Goal: Register for event/course

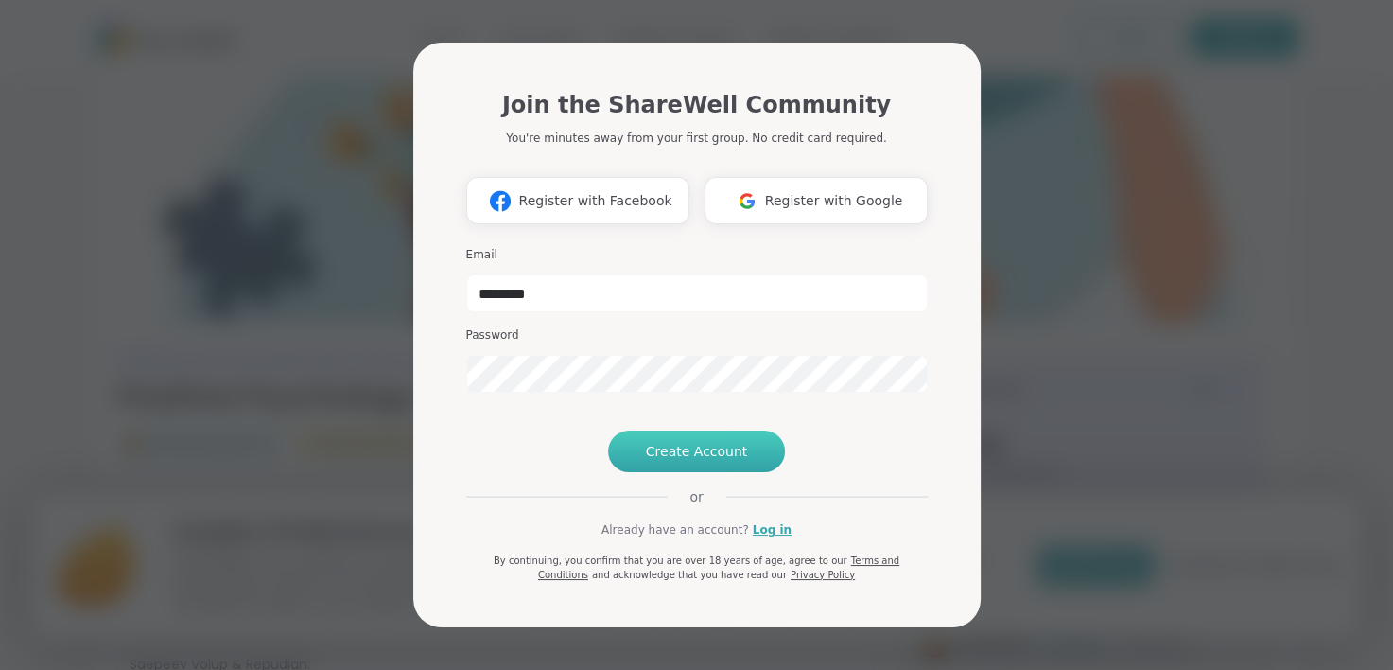
click at [714, 461] on span "Create Account" at bounding box center [697, 451] width 102 height 19
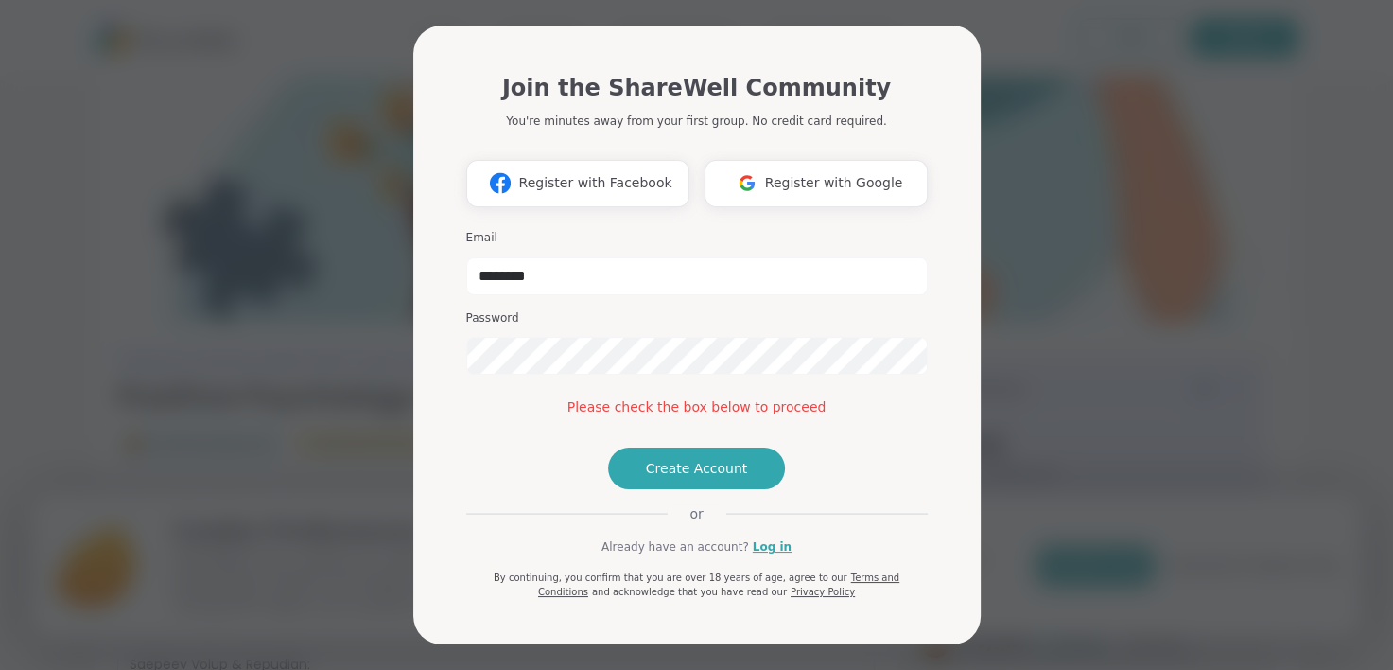
drag, startPoint x: 714, startPoint y: 484, endPoint x: 730, endPoint y: 310, distance: 174.7
click at [730, 310] on div "Join the ShareWell Community You're minutes away from your first group. No cred…" at bounding box center [697, 328] width 462 height 544
click at [703, 397] on div "Please check the box below to proceed" at bounding box center [697, 407] width 462 height 20
click at [696, 523] on span "or" at bounding box center [696, 513] width 59 height 19
click at [766, 555] on link "Log in" at bounding box center [772, 546] width 39 height 17
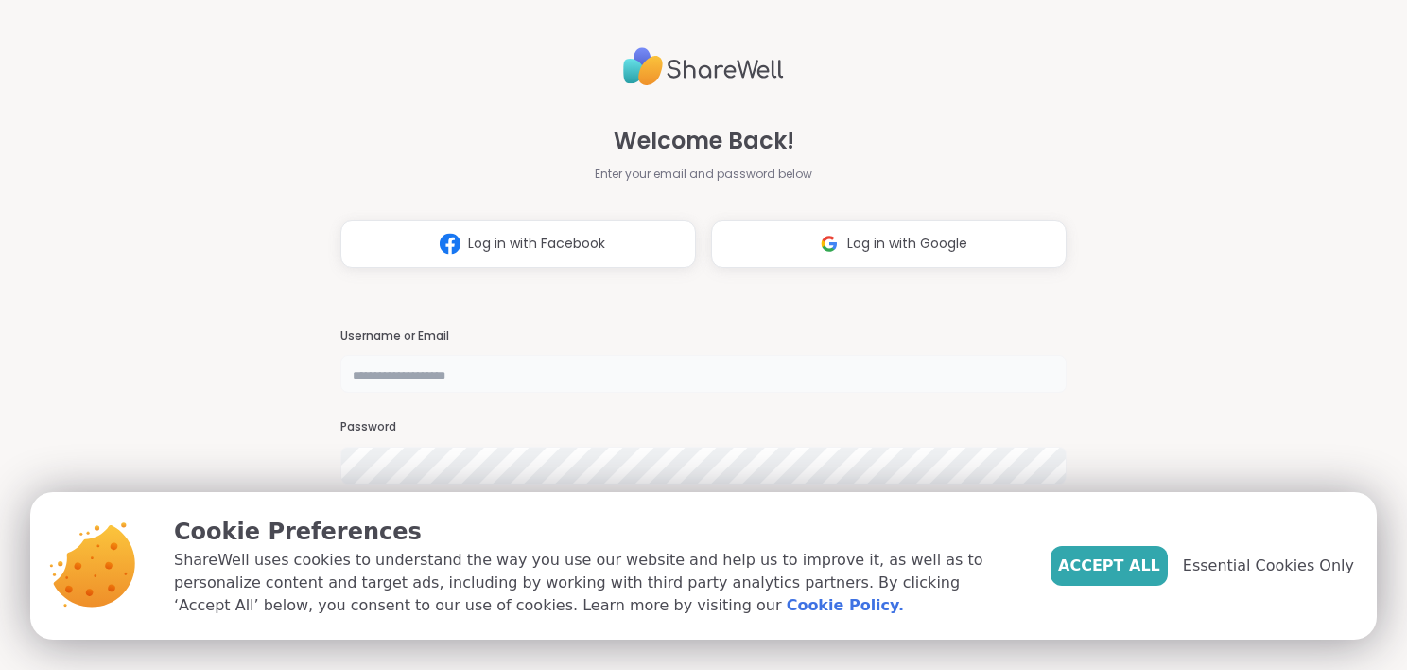
type input "********"
click at [1094, 574] on span "Accept All" at bounding box center [1109, 565] width 102 height 23
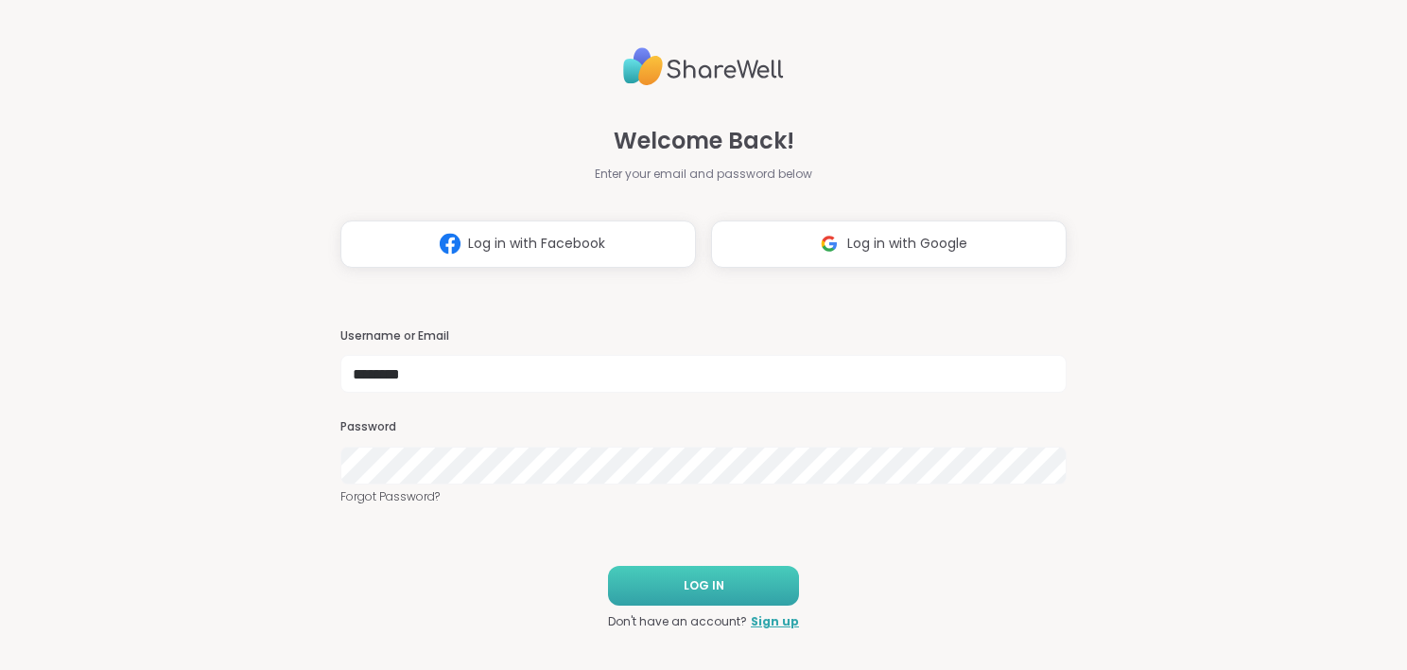
click at [694, 575] on button "LOG IN" at bounding box center [703, 586] width 191 height 40
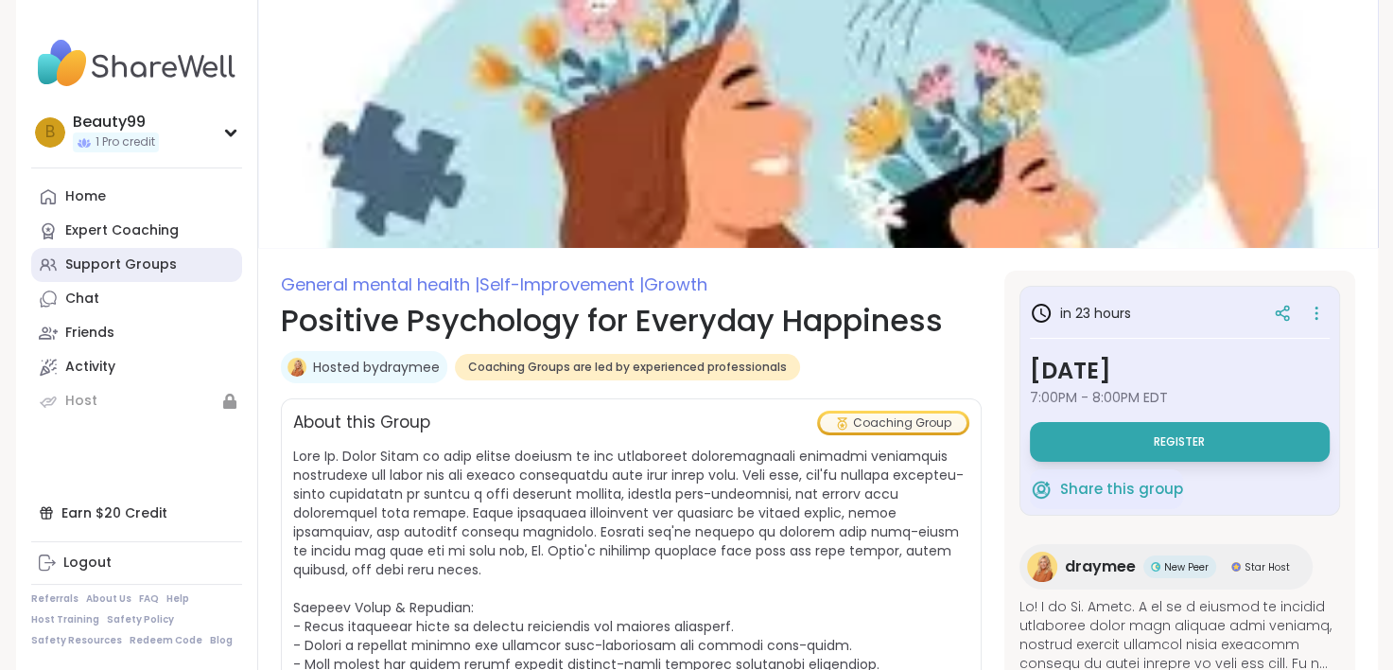
click at [136, 258] on div "Support Groups" at bounding box center [121, 264] width 112 height 19
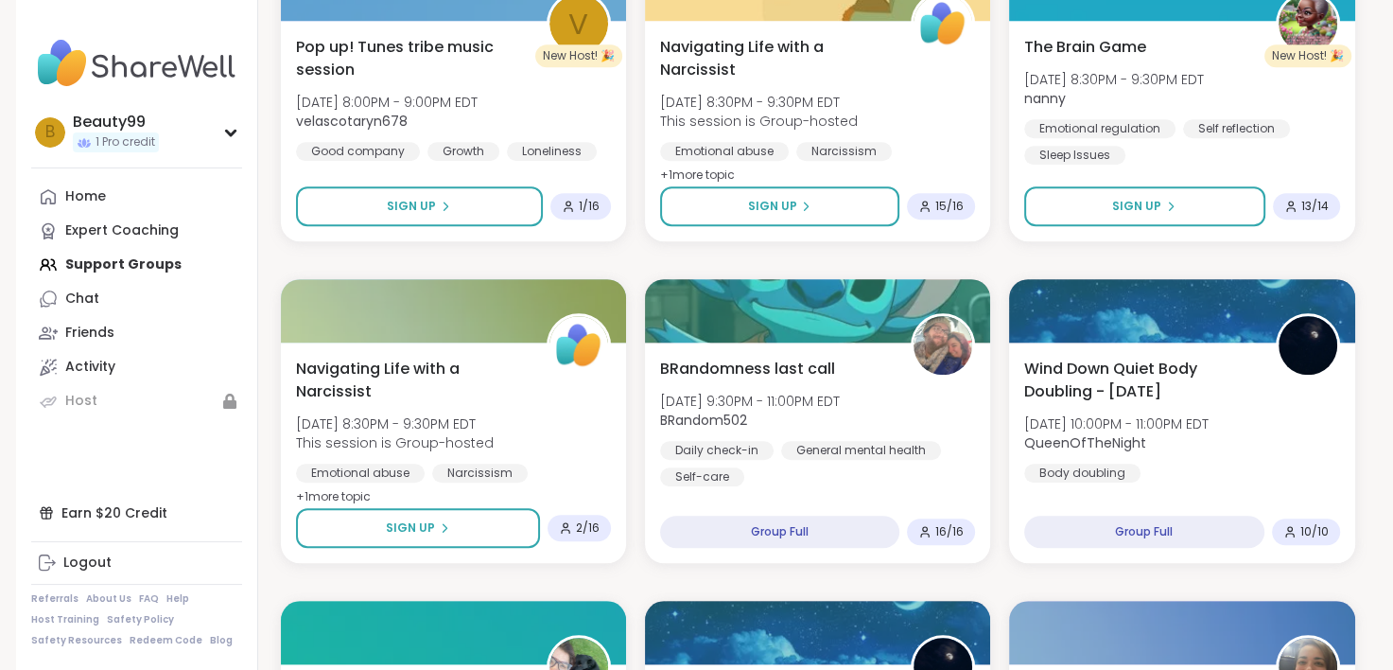
scroll to position [1354, 0]
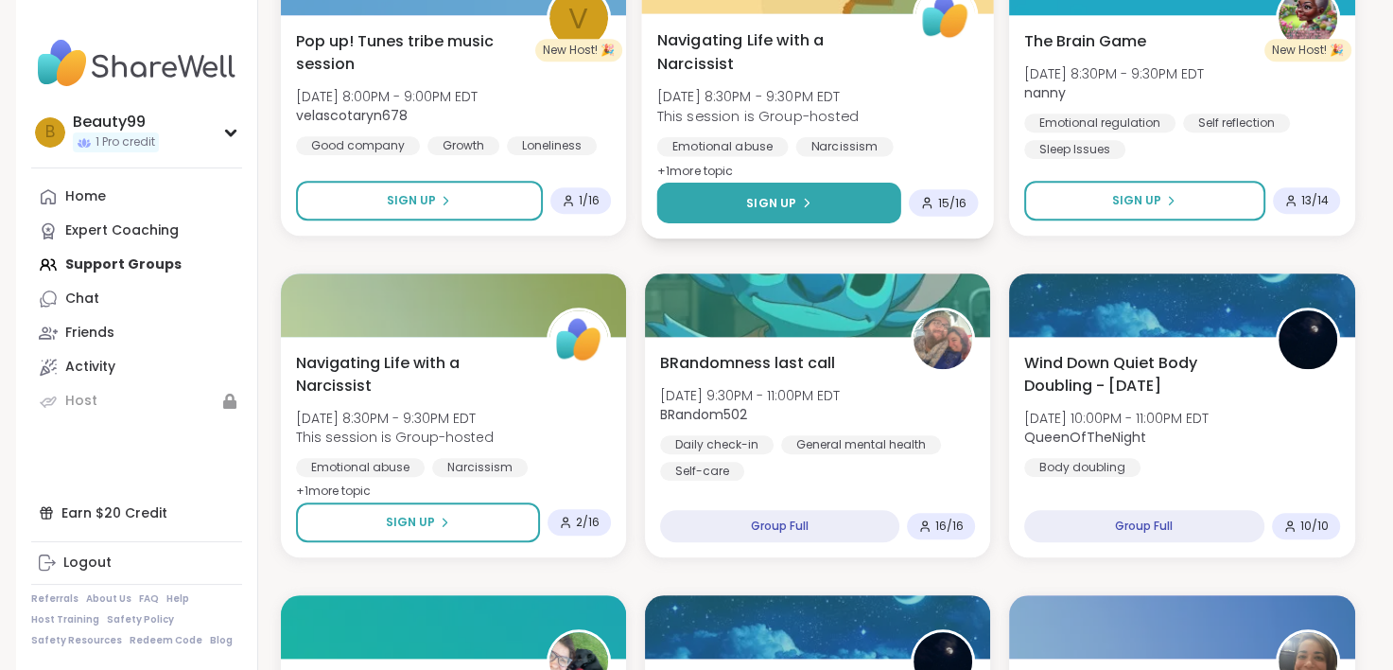
click at [816, 195] on button "Sign Up" at bounding box center [778, 203] width 244 height 41
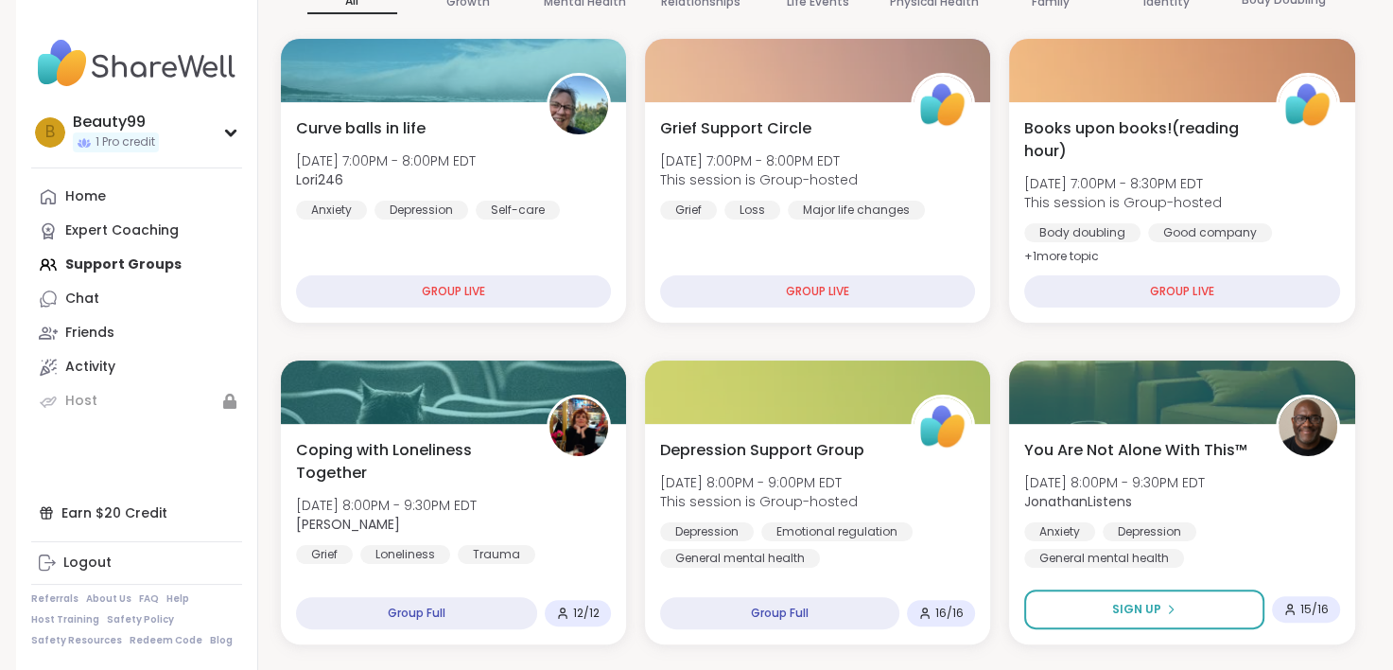
scroll to position [45, 0]
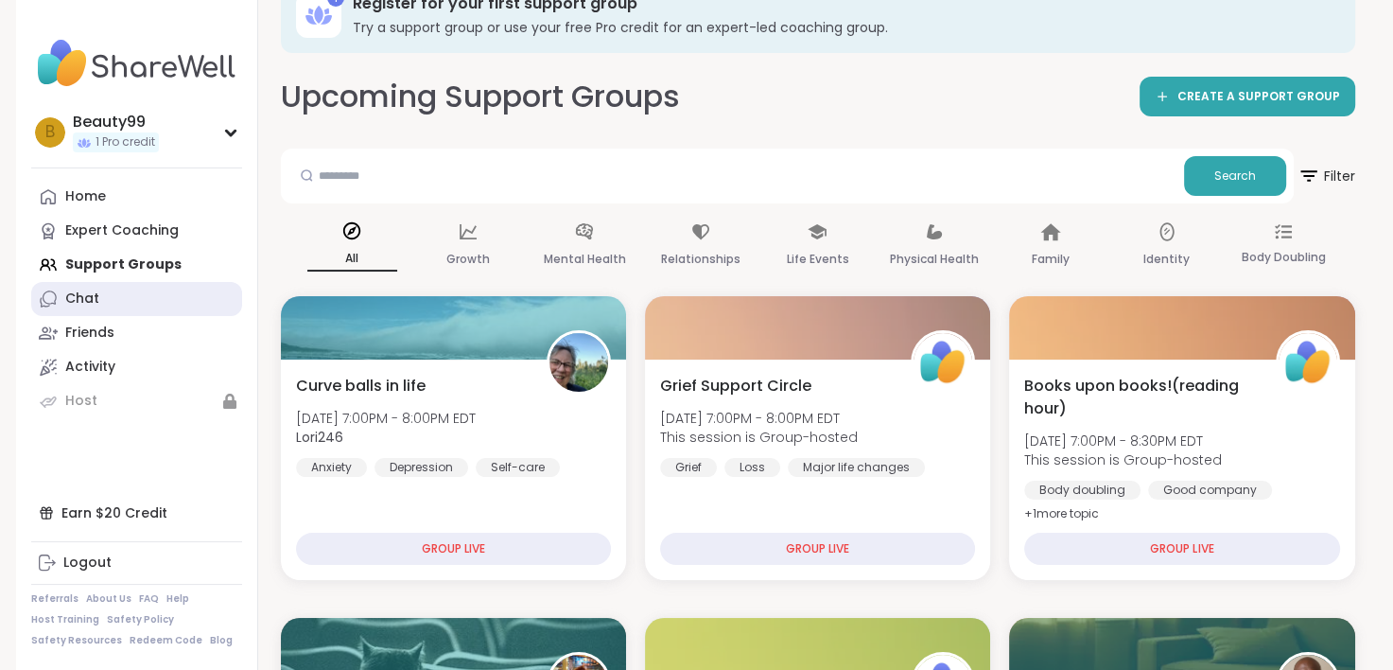
click at [90, 287] on link "Chat" at bounding box center [136, 299] width 211 height 34
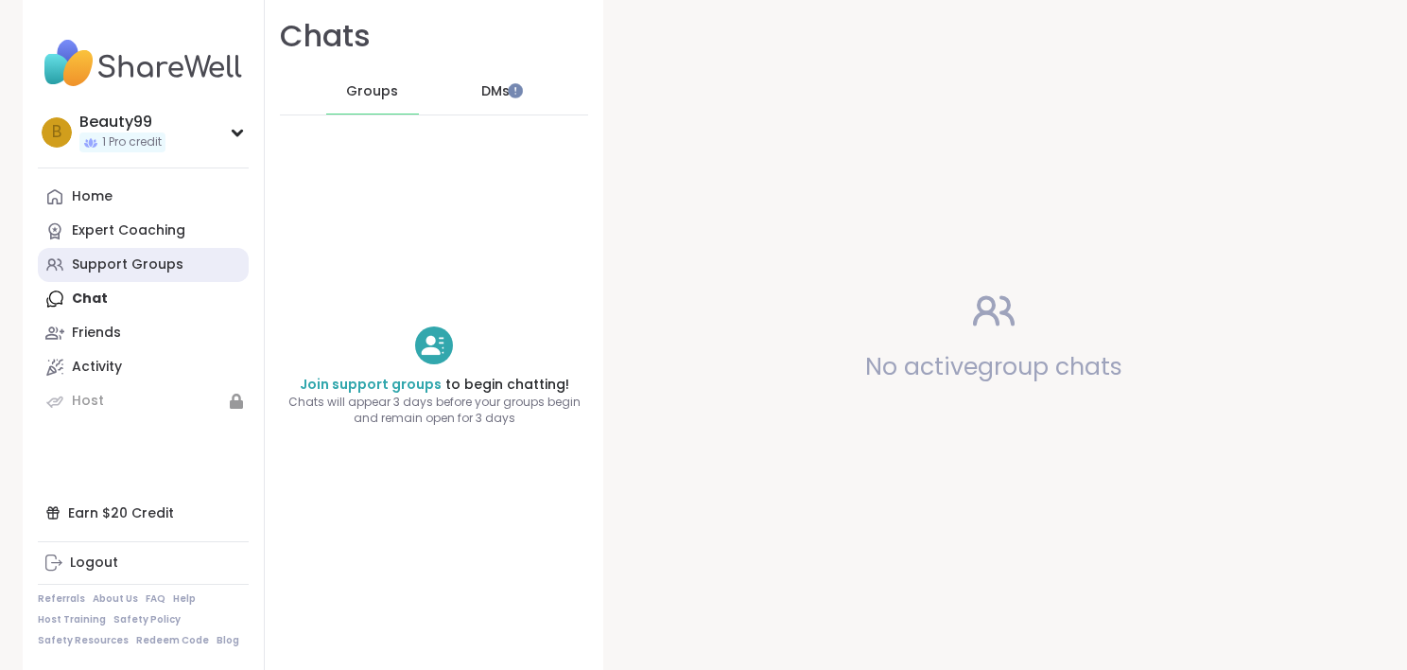
click at [106, 258] on div "Support Groups" at bounding box center [128, 264] width 112 height 19
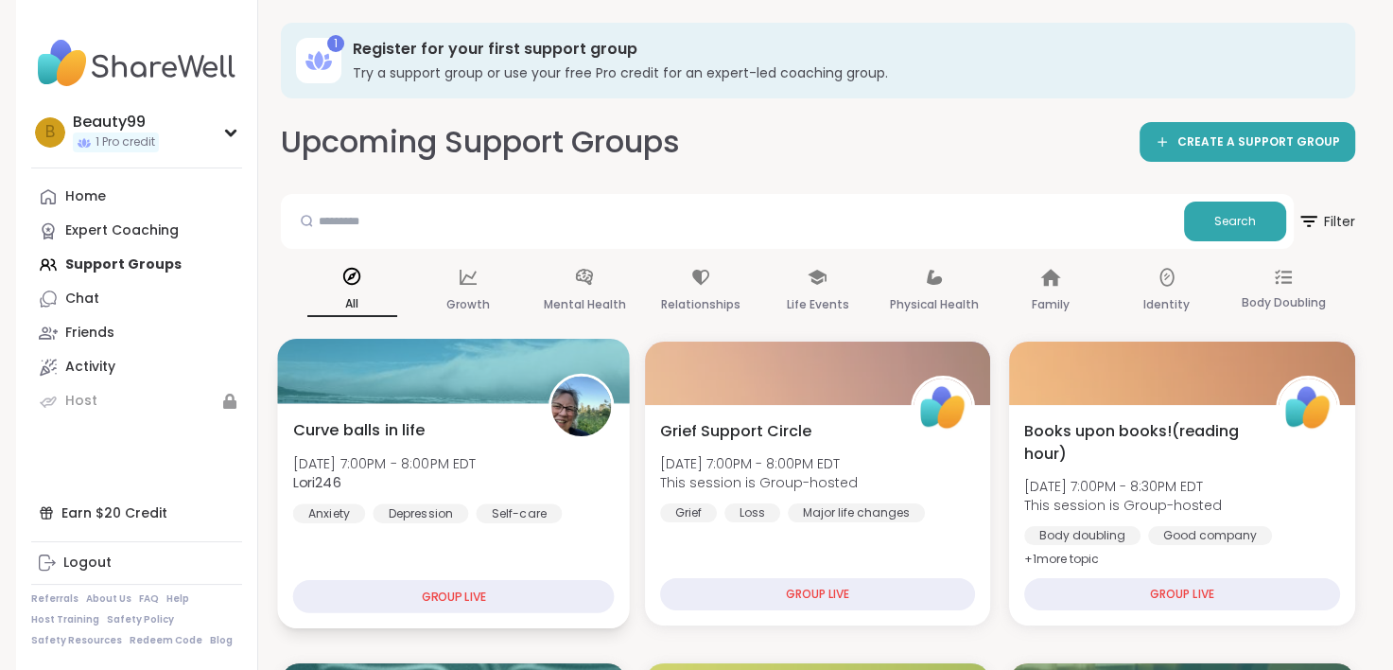
click at [446, 593] on div "GROUP LIVE" at bounding box center [453, 596] width 322 height 33
drag, startPoint x: 446, startPoint y: 593, endPoint x: 401, endPoint y: 458, distance: 142.6
click at [401, 458] on span "Tue, Oct 14 | 7:00PM - 8:00PM EDT" at bounding box center [383, 462] width 183 height 19
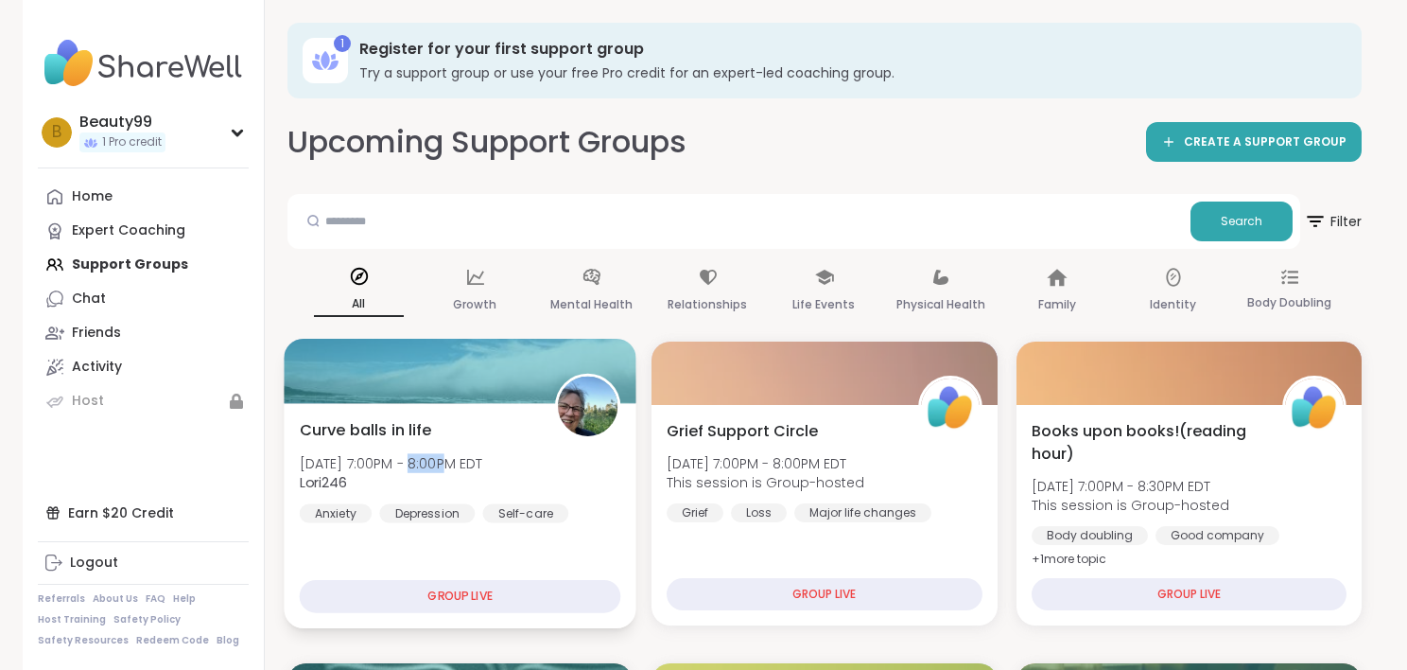
click at [401, 458] on span "Tue, Oct 14 | 7:00PM - 8:00PM EDT" at bounding box center [391, 462] width 183 height 19
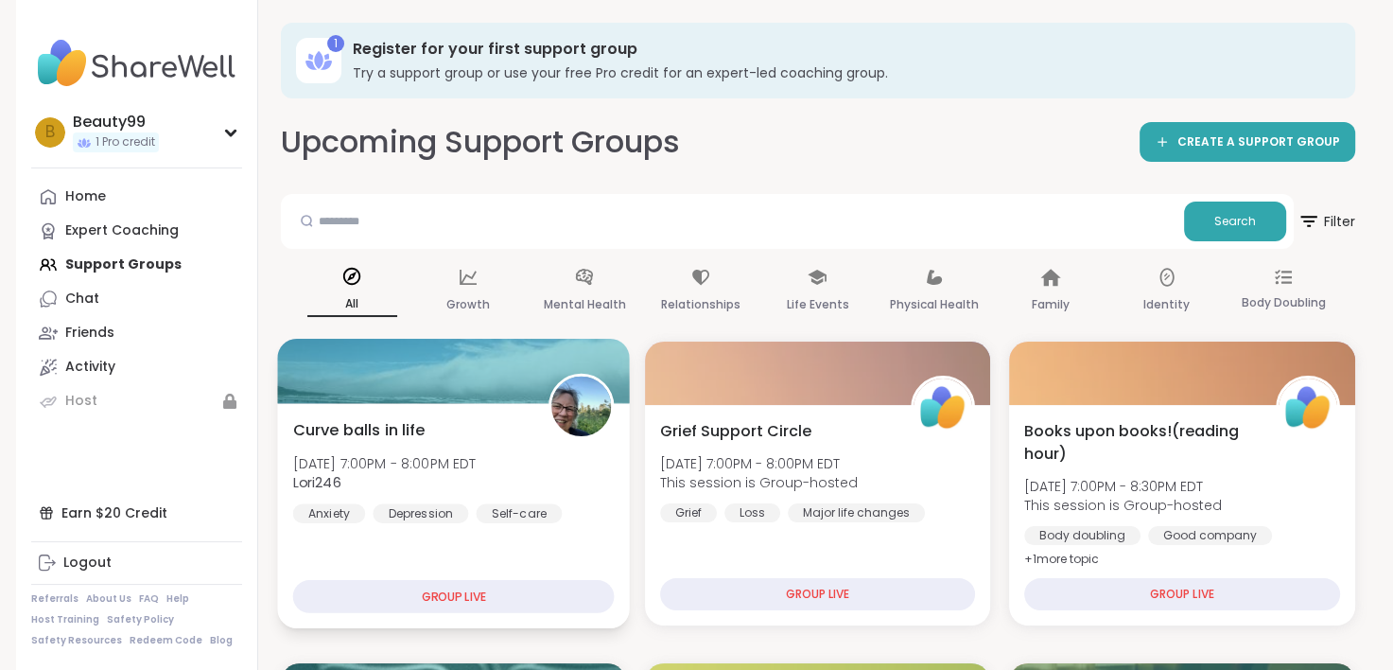
drag, startPoint x: 401, startPoint y: 458, endPoint x: 381, endPoint y: 362, distance: 97.6
click at [381, 362] on div at bounding box center [453, 371] width 353 height 64
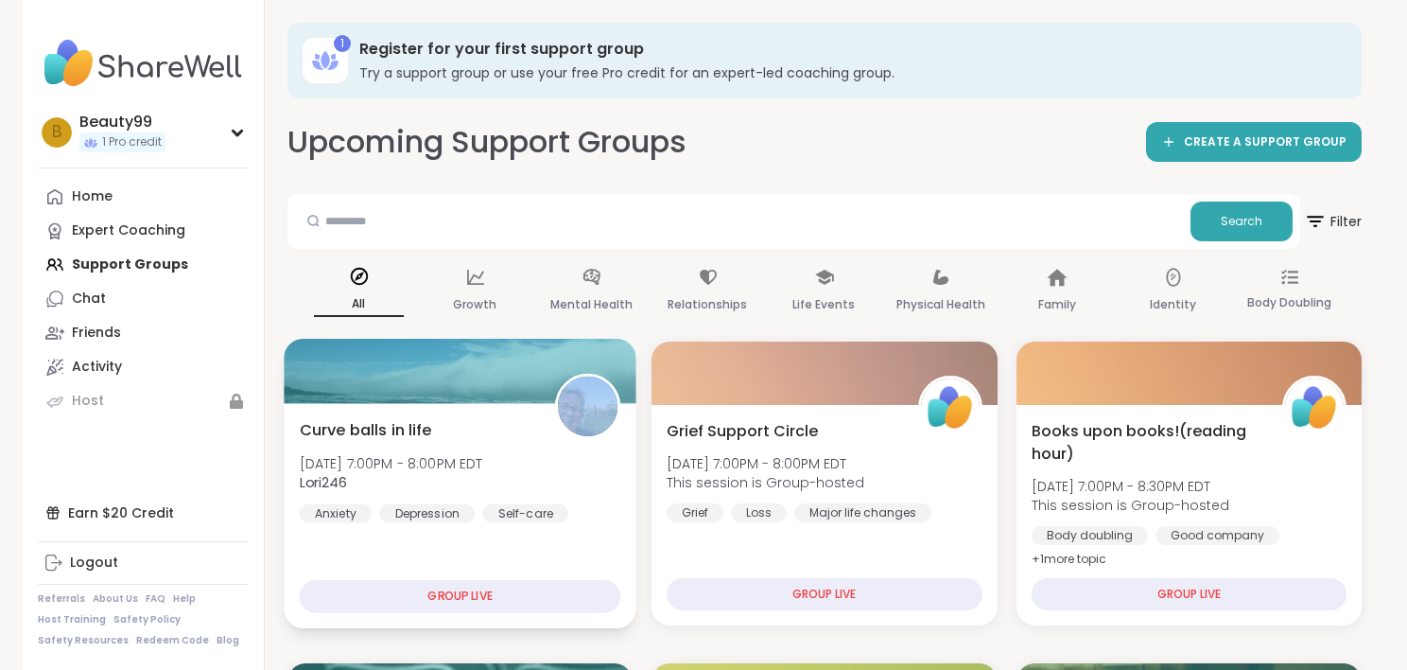
click at [381, 362] on div at bounding box center [460, 371] width 353 height 64
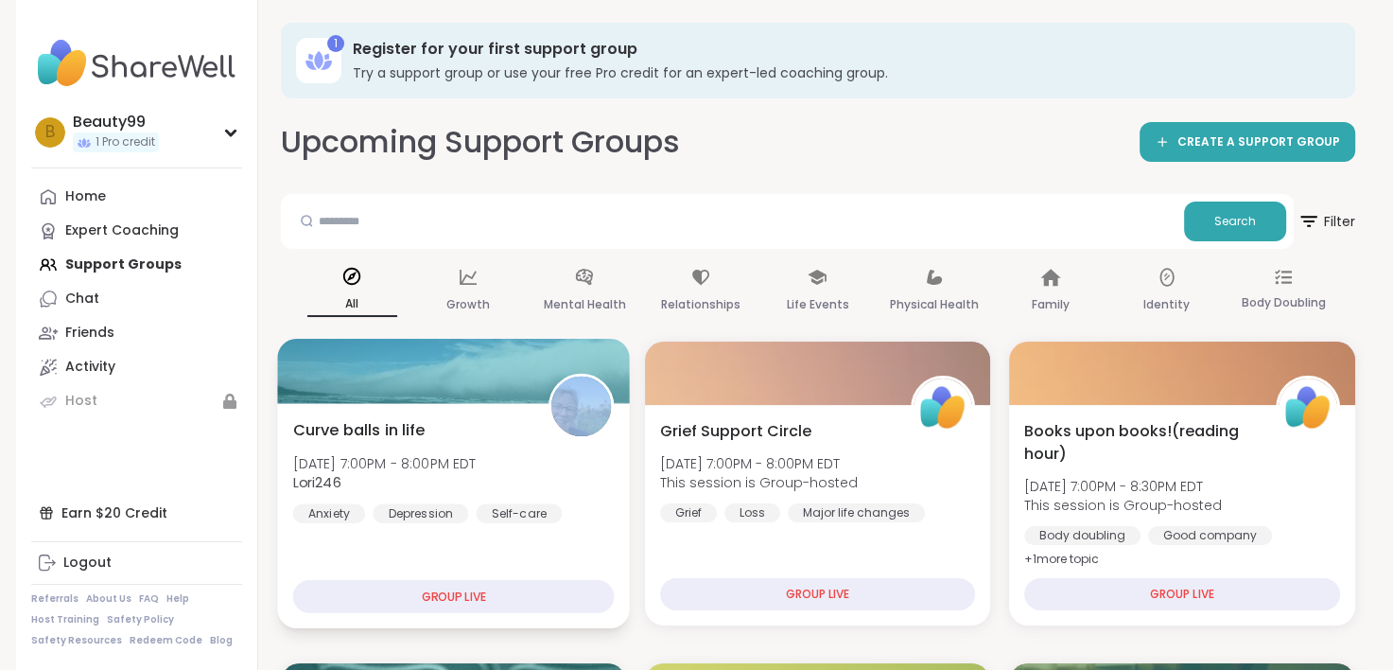
click at [381, 362] on div at bounding box center [453, 371] width 353 height 64
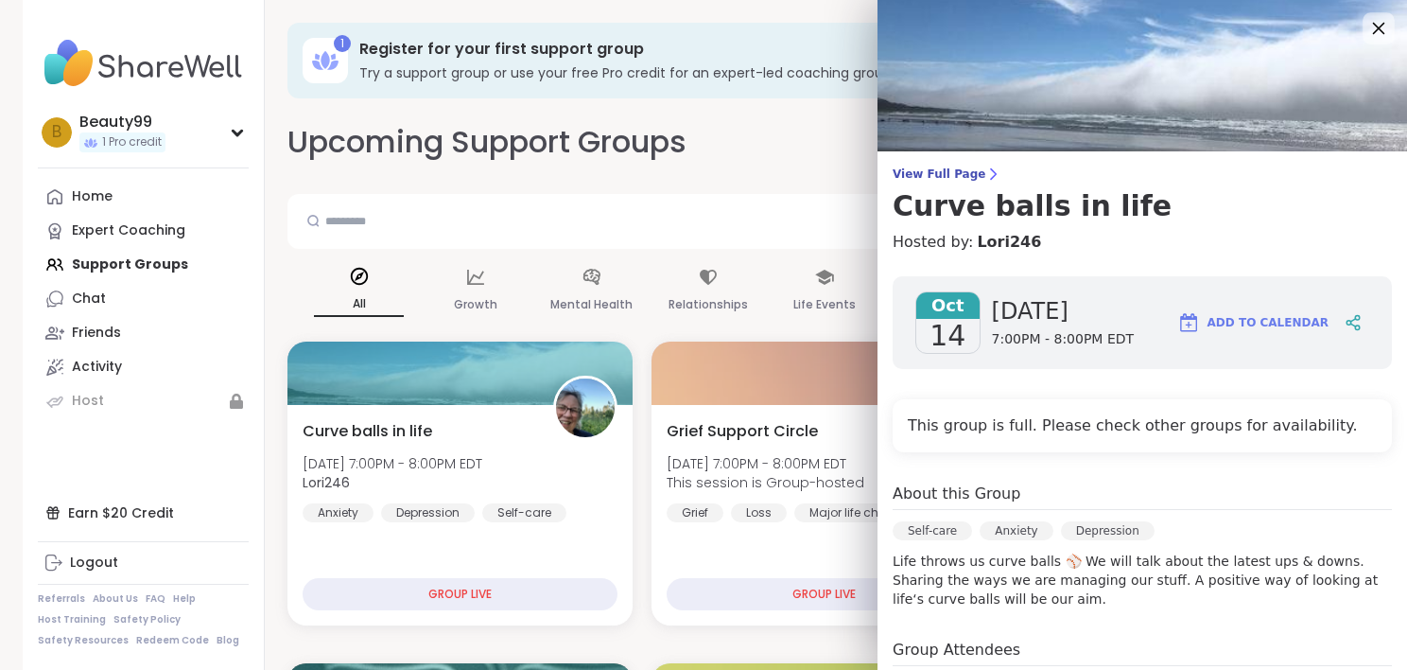
click at [1367, 27] on icon at bounding box center [1379, 28] width 24 height 24
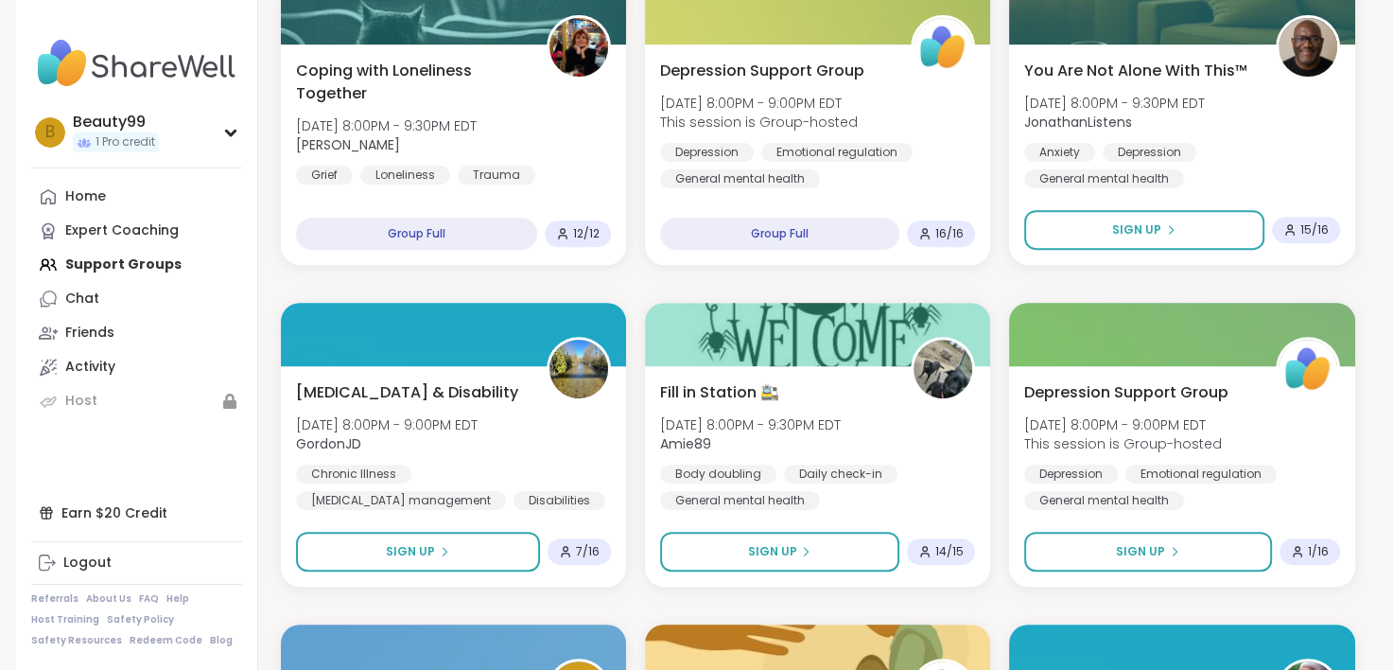
scroll to position [677, 0]
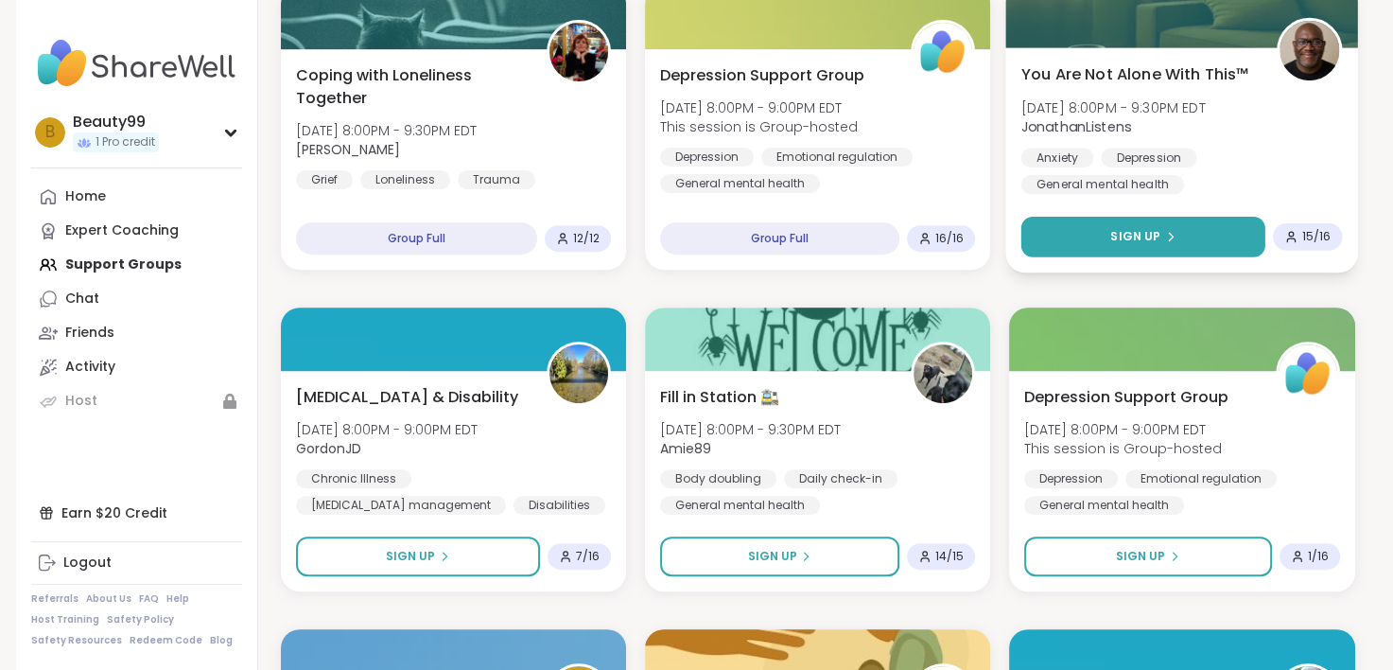
click at [1124, 232] on span "Sign Up" at bounding box center [1135, 236] width 50 height 17
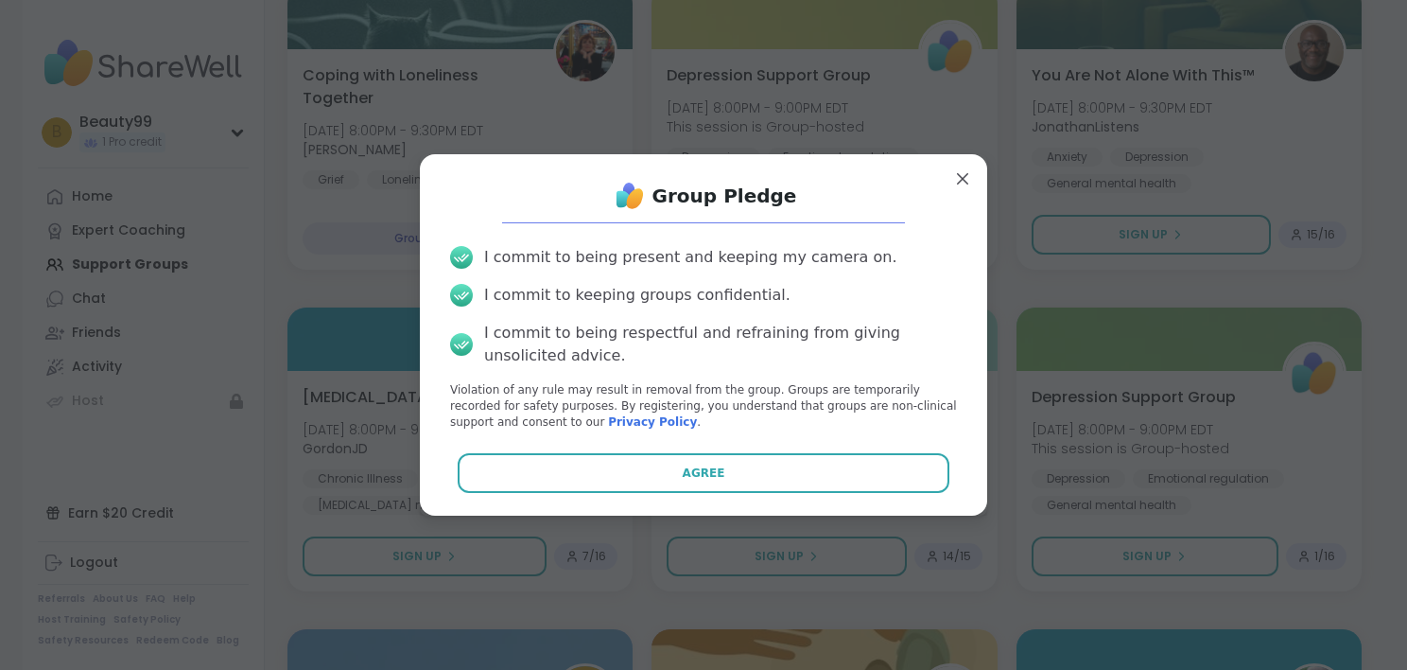
click at [854, 447] on div "Group Pledge I commit to being present and keeping my camera on. I commit to ke…" at bounding box center [703, 334] width 537 height 330
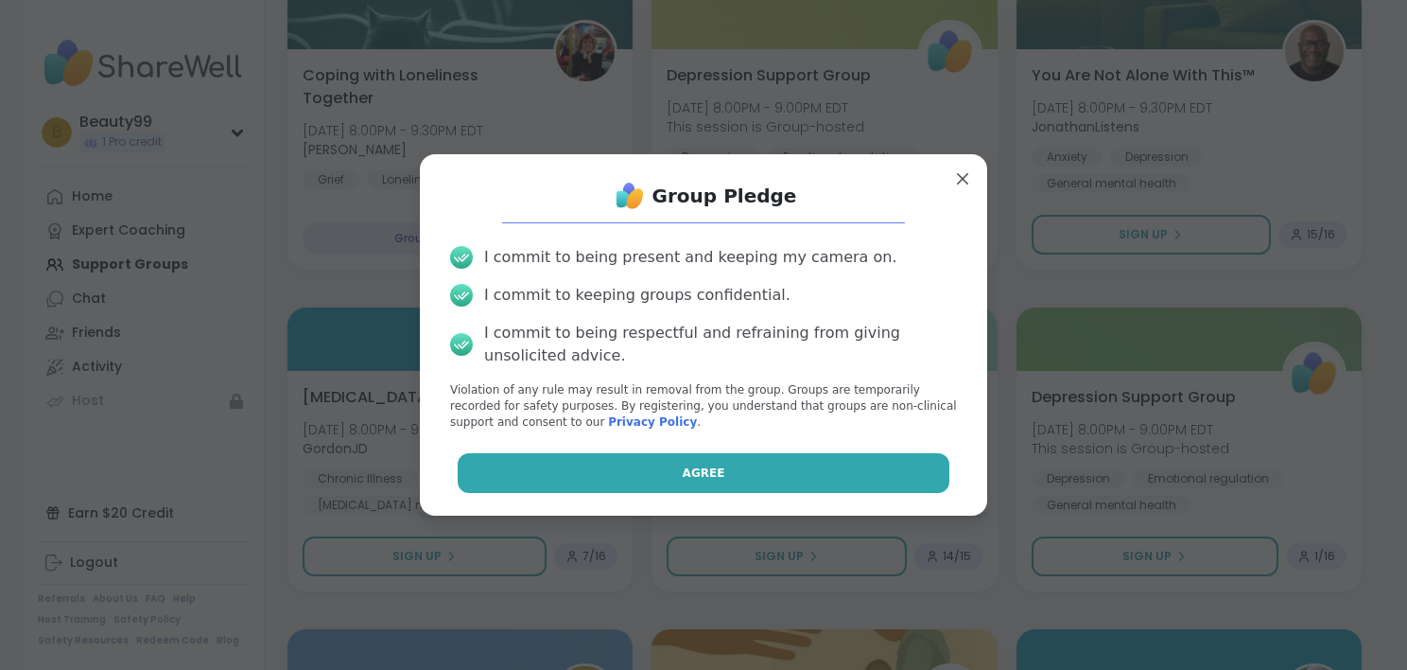
click at [873, 474] on button "Agree" at bounding box center [704, 473] width 493 height 40
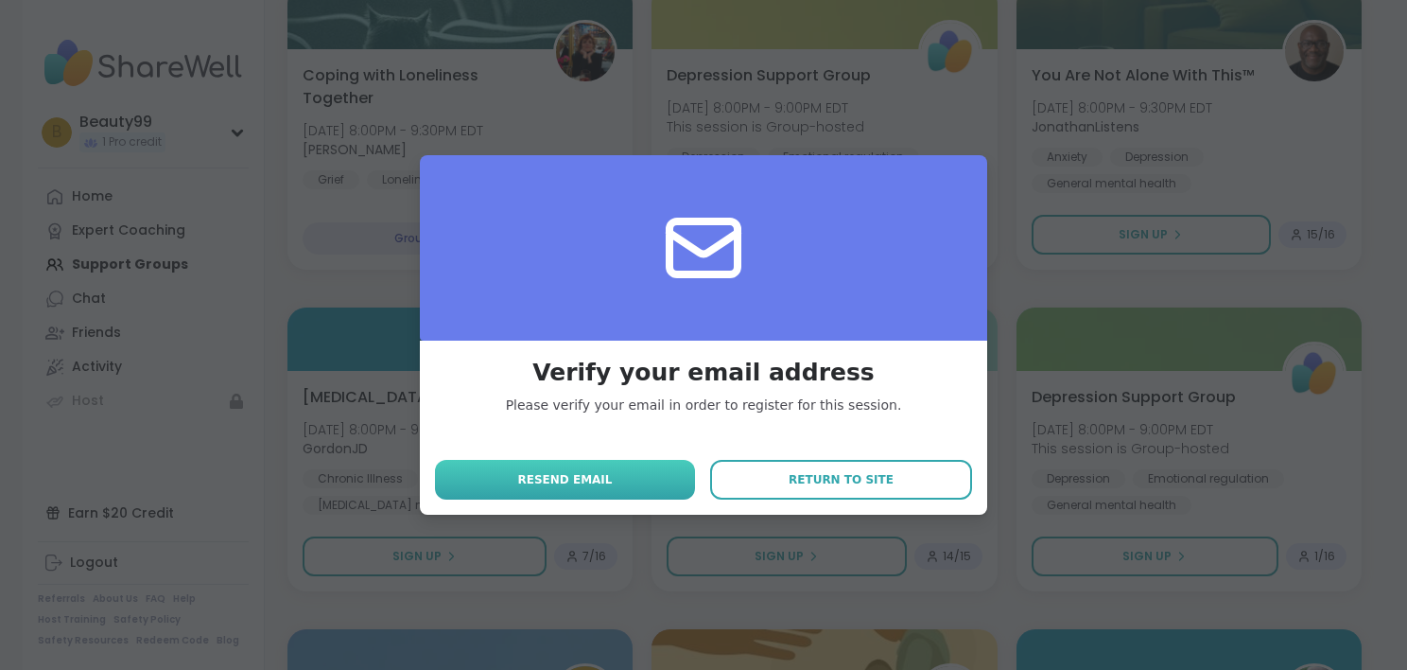
click at [594, 468] on button "Resend email" at bounding box center [565, 480] width 260 height 40
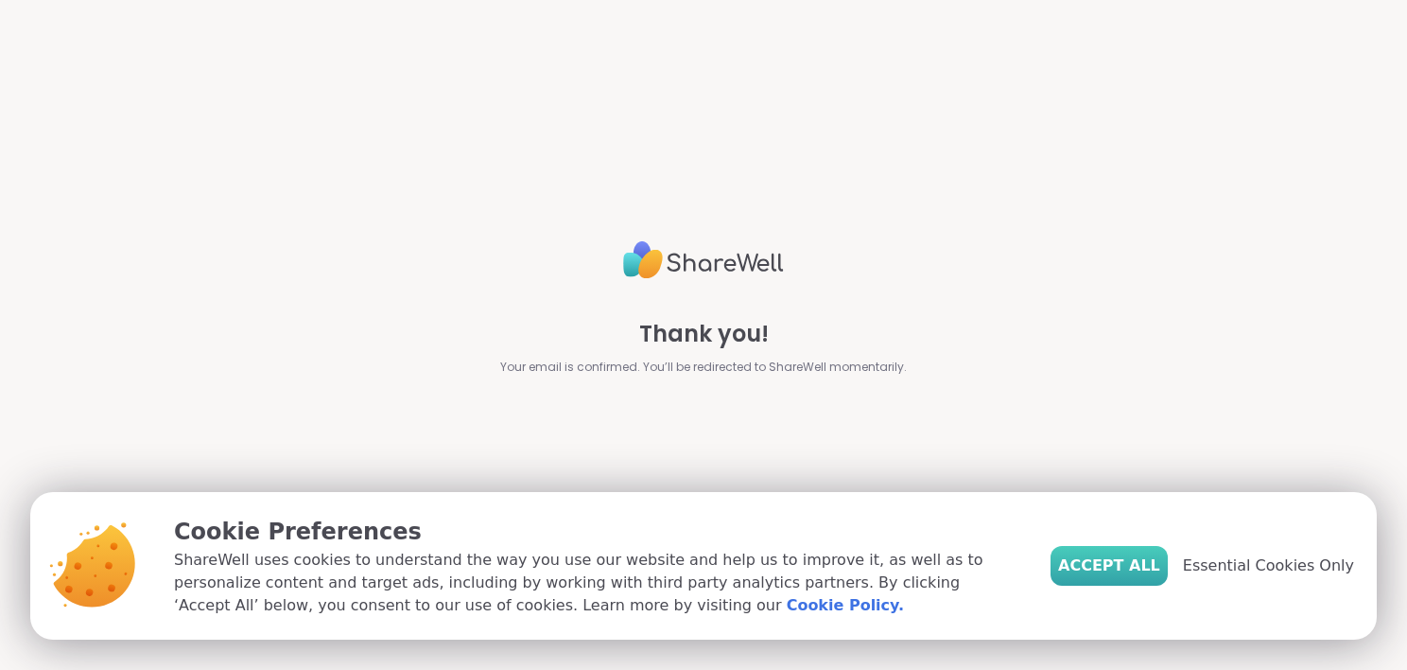
click at [1135, 565] on span "Accept All" at bounding box center [1109, 565] width 102 height 23
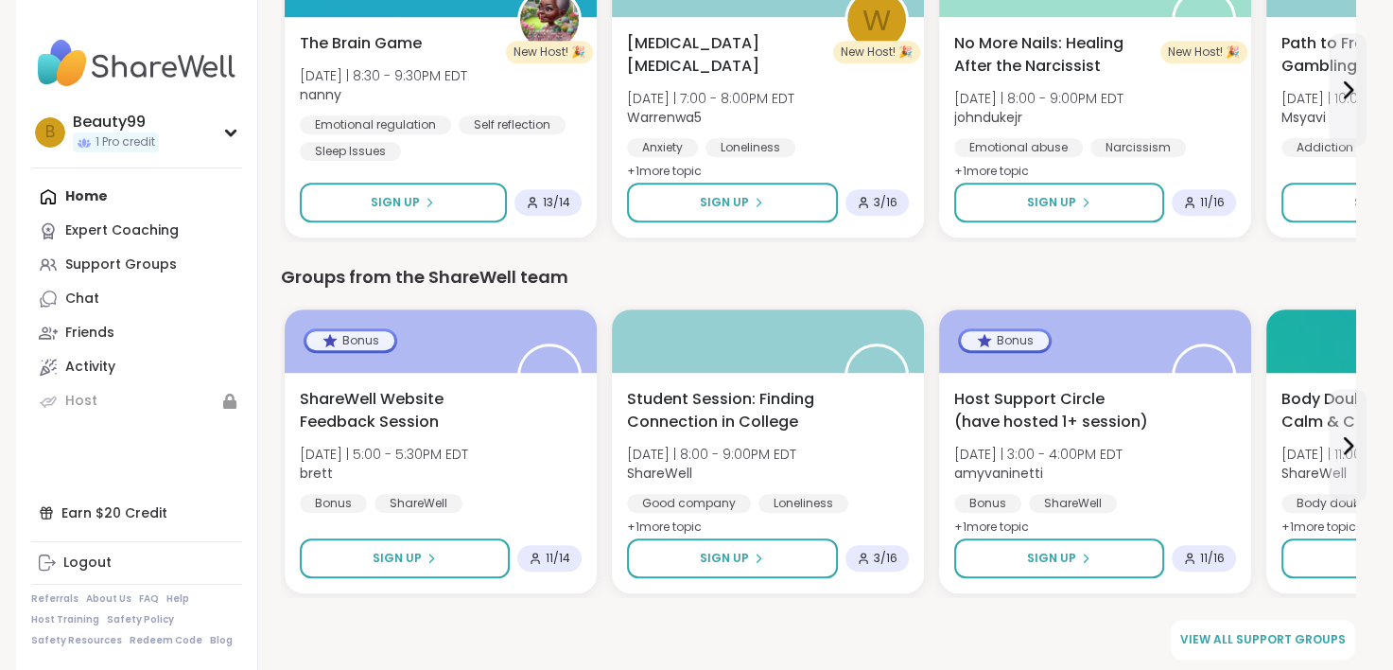
scroll to position [1014, 0]
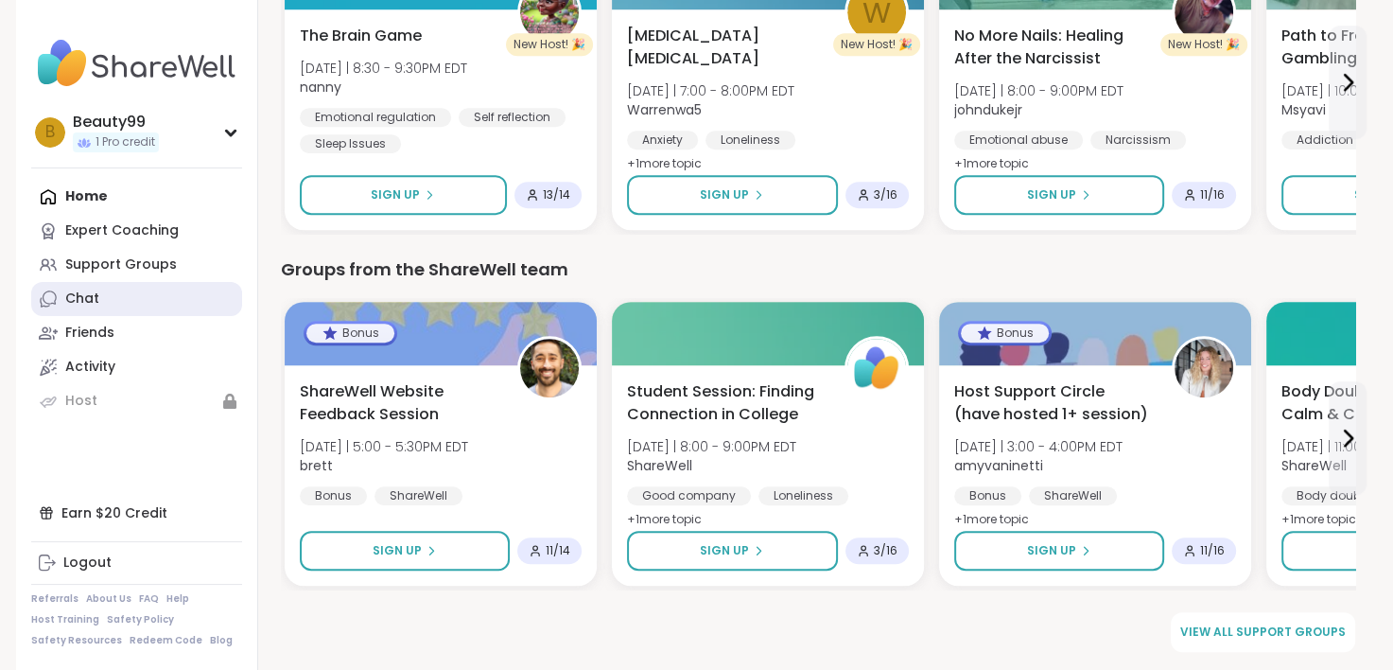
click at [95, 291] on div "Chat" at bounding box center [82, 298] width 34 height 19
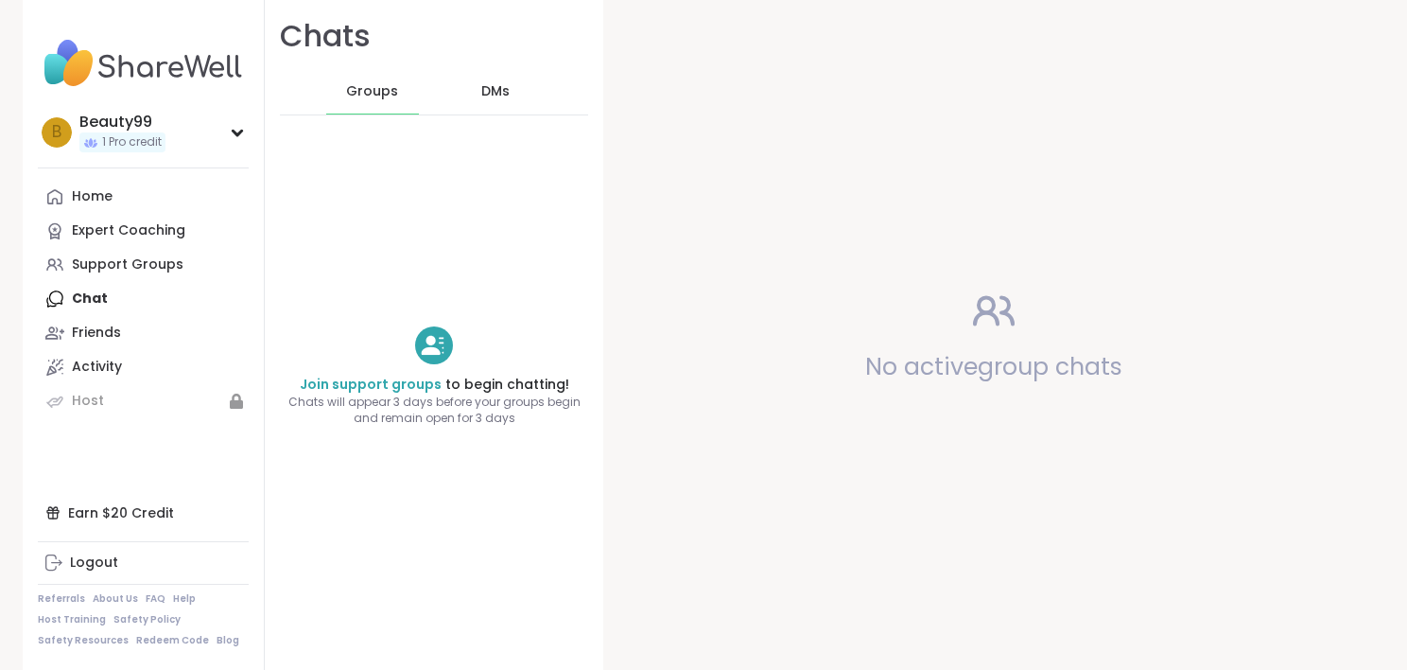
click at [421, 353] on icon at bounding box center [434, 345] width 26 height 19
click at [927, 374] on span "No active group chats" at bounding box center [993, 366] width 257 height 33
click at [64, 318] on link "Friends" at bounding box center [143, 333] width 211 height 34
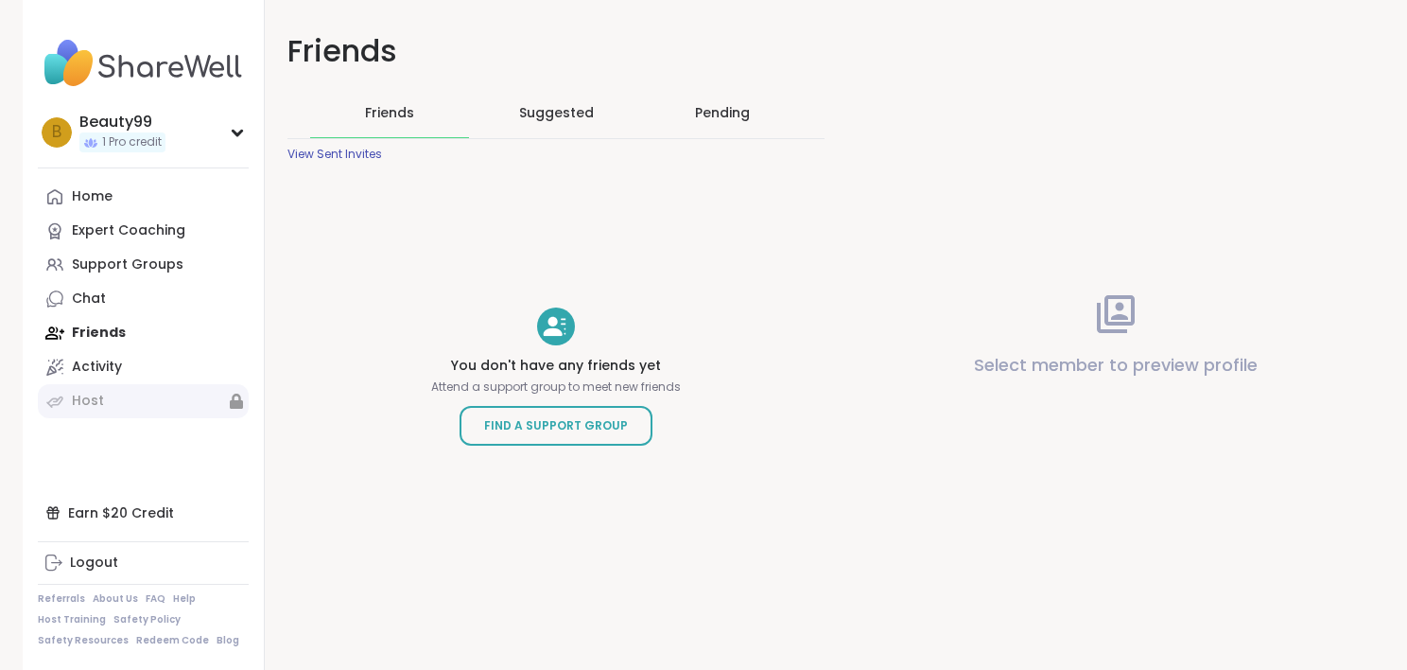
click at [106, 392] on link "Host" at bounding box center [143, 401] width 211 height 34
click at [79, 370] on div "Activity" at bounding box center [97, 366] width 50 height 19
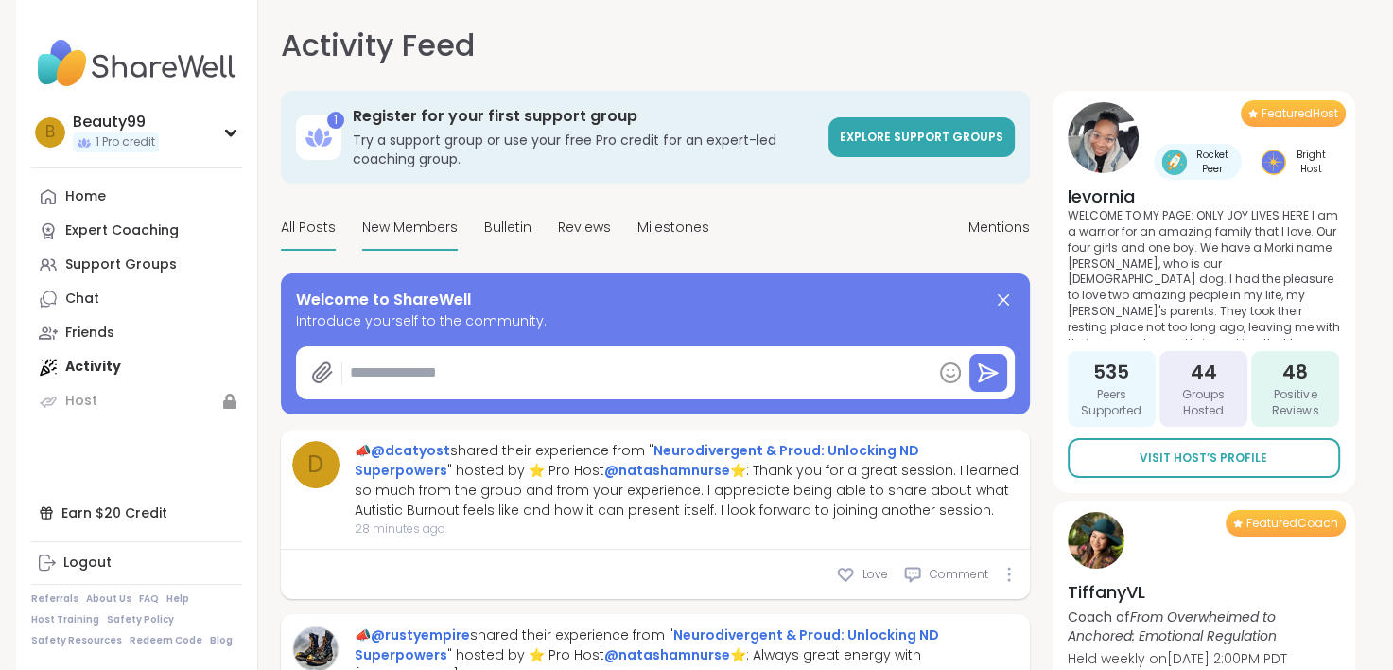
click at [419, 222] on span "New Members" at bounding box center [410, 228] width 96 height 20
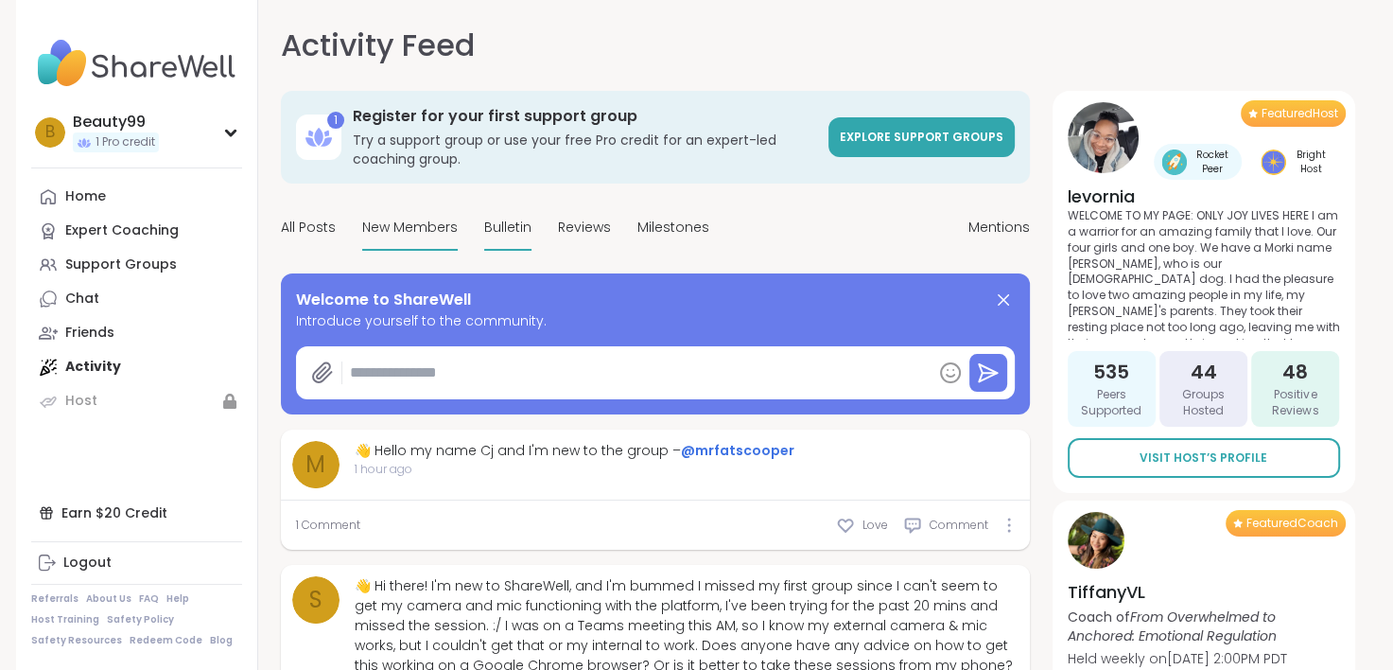
click at [499, 208] on div "Bulletin" at bounding box center [507, 228] width 47 height 44
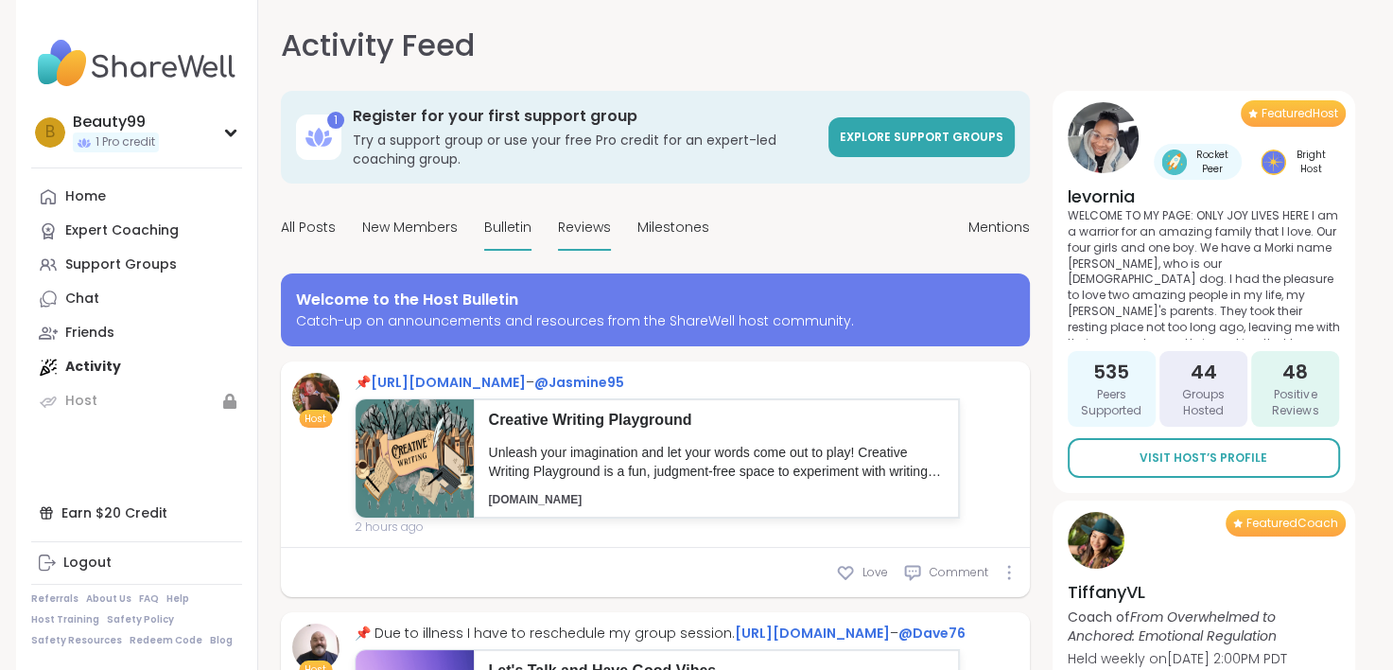
click at [580, 233] on span "Reviews" at bounding box center [584, 228] width 53 height 20
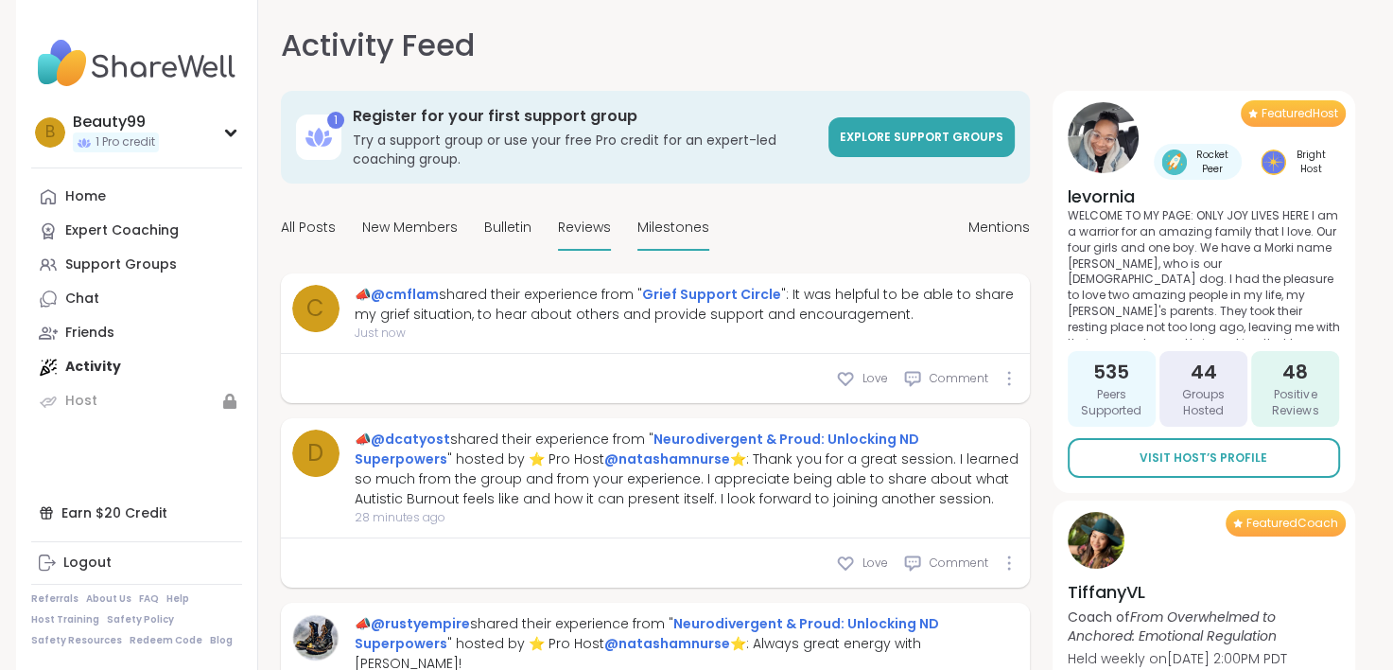
click at [640, 231] on span "Milestones" at bounding box center [673, 228] width 72 height 20
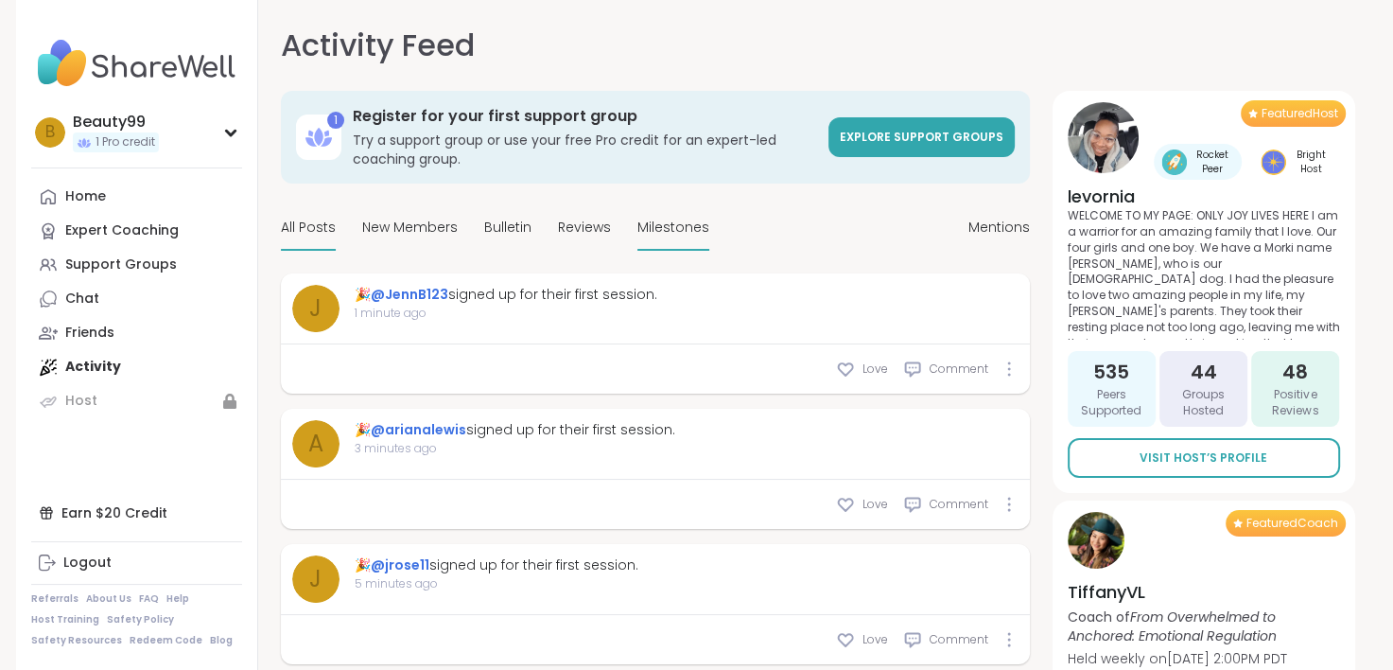
click at [287, 223] on span "All Posts" at bounding box center [308, 228] width 55 height 20
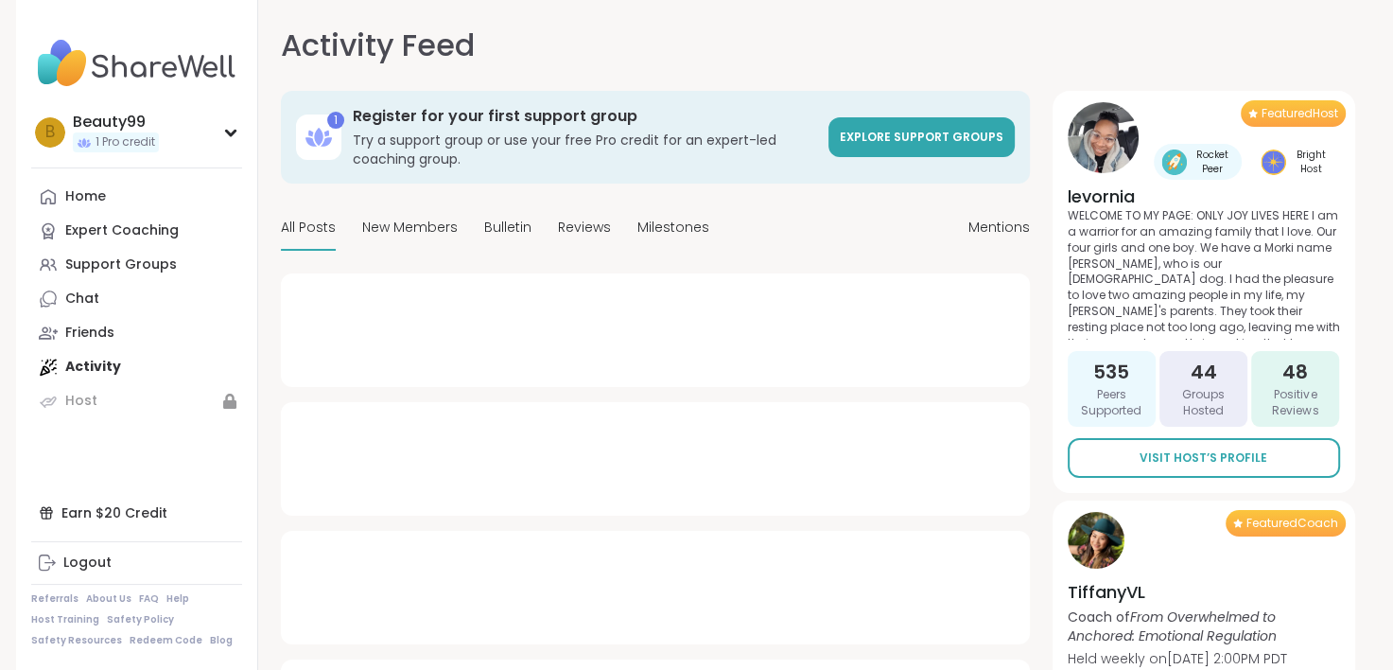
type textarea "*"
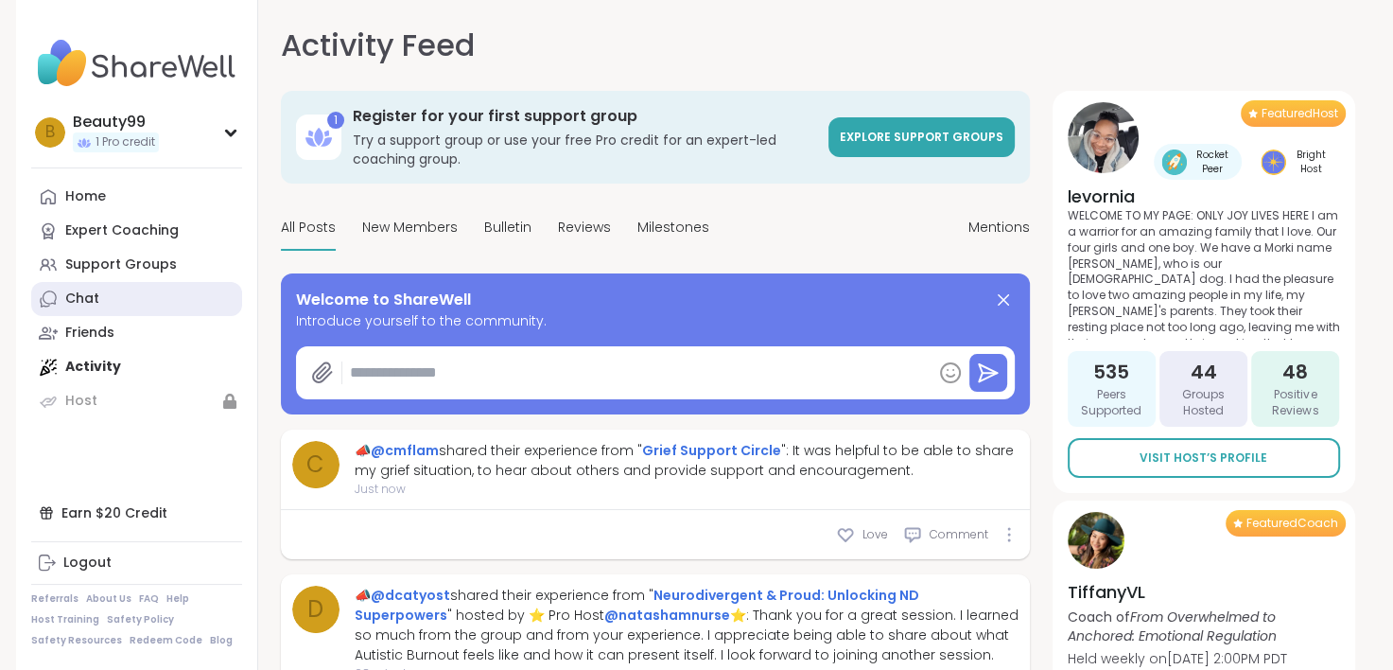
click at [90, 294] on div "Chat" at bounding box center [82, 298] width 34 height 19
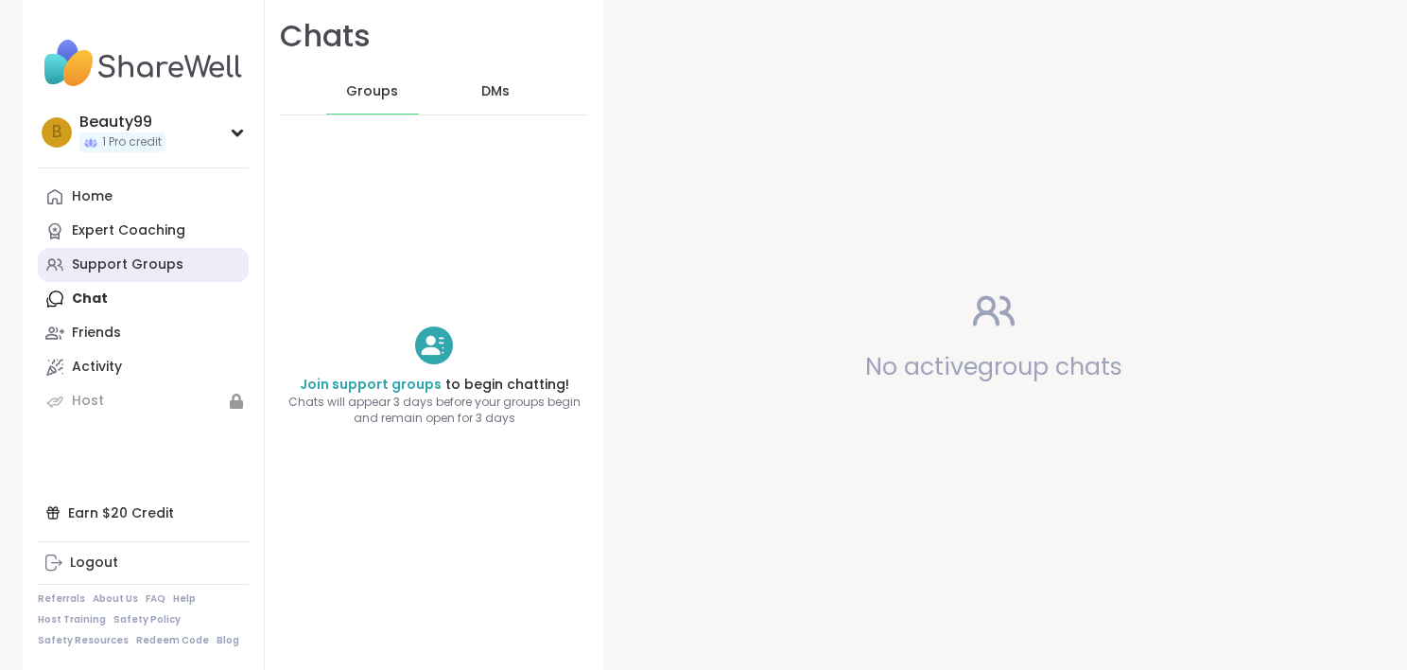
click at [130, 259] on div "Support Groups" at bounding box center [128, 264] width 112 height 19
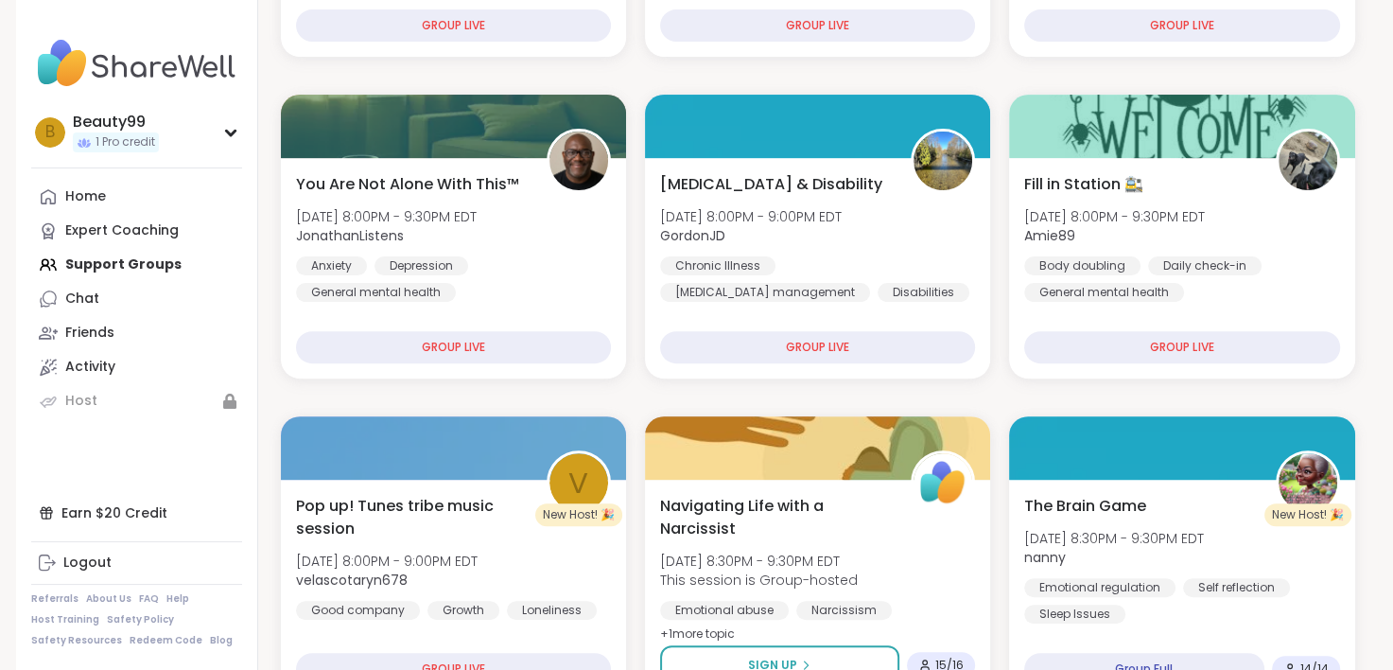
scroll to position [574, 0]
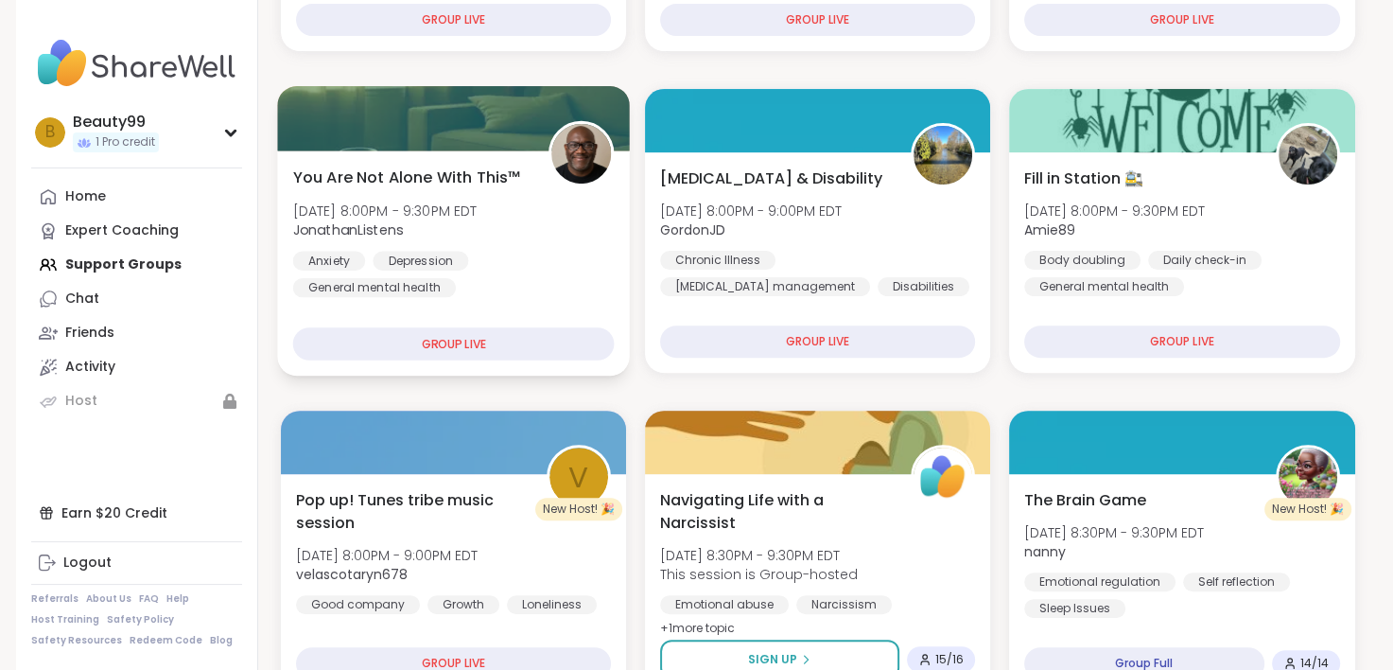
click at [470, 340] on div "GROUP LIVE" at bounding box center [453, 343] width 322 height 33
click at [469, 339] on div "GROUP LIVE" at bounding box center [453, 343] width 322 height 33
drag, startPoint x: 469, startPoint y: 339, endPoint x: 432, endPoint y: 339, distance: 36.9
click at [432, 339] on div "GROUP LIVE" at bounding box center [453, 343] width 322 height 33
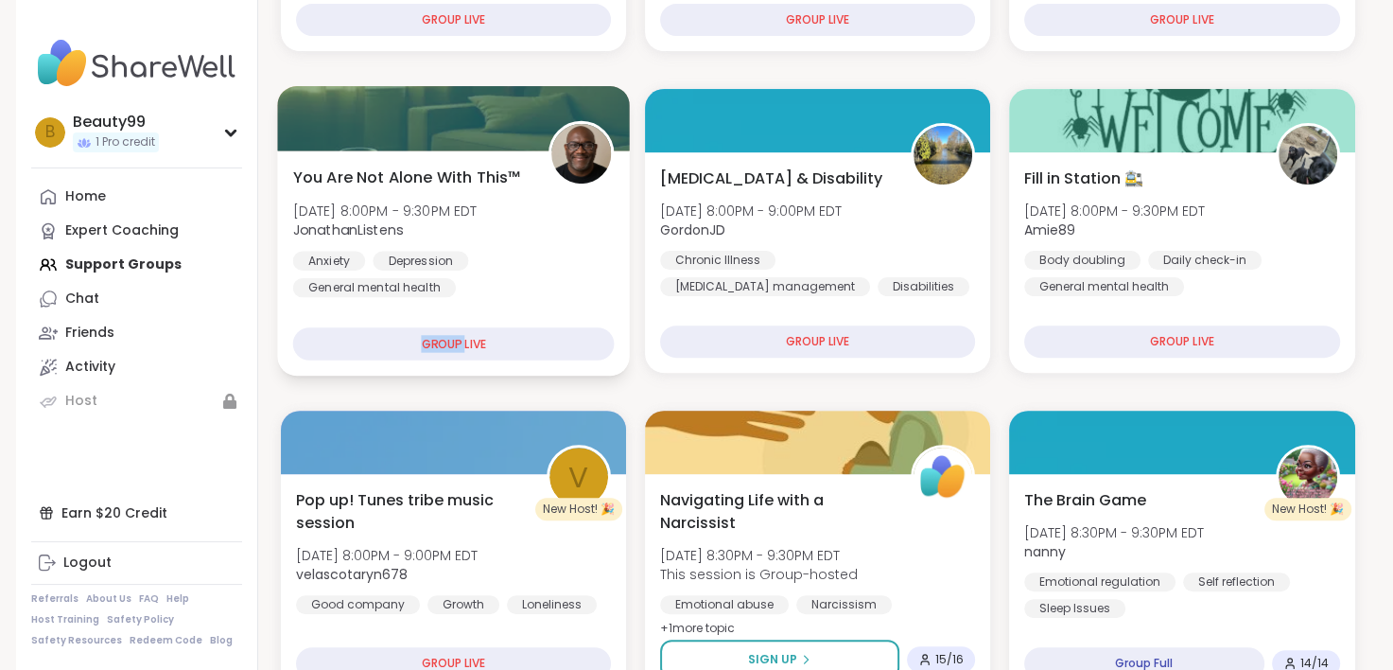
click at [432, 339] on div "GROUP LIVE" at bounding box center [453, 343] width 322 height 33
drag, startPoint x: 432, startPoint y: 339, endPoint x: 469, endPoint y: 136, distance: 205.7
click at [469, 136] on div at bounding box center [453, 118] width 353 height 64
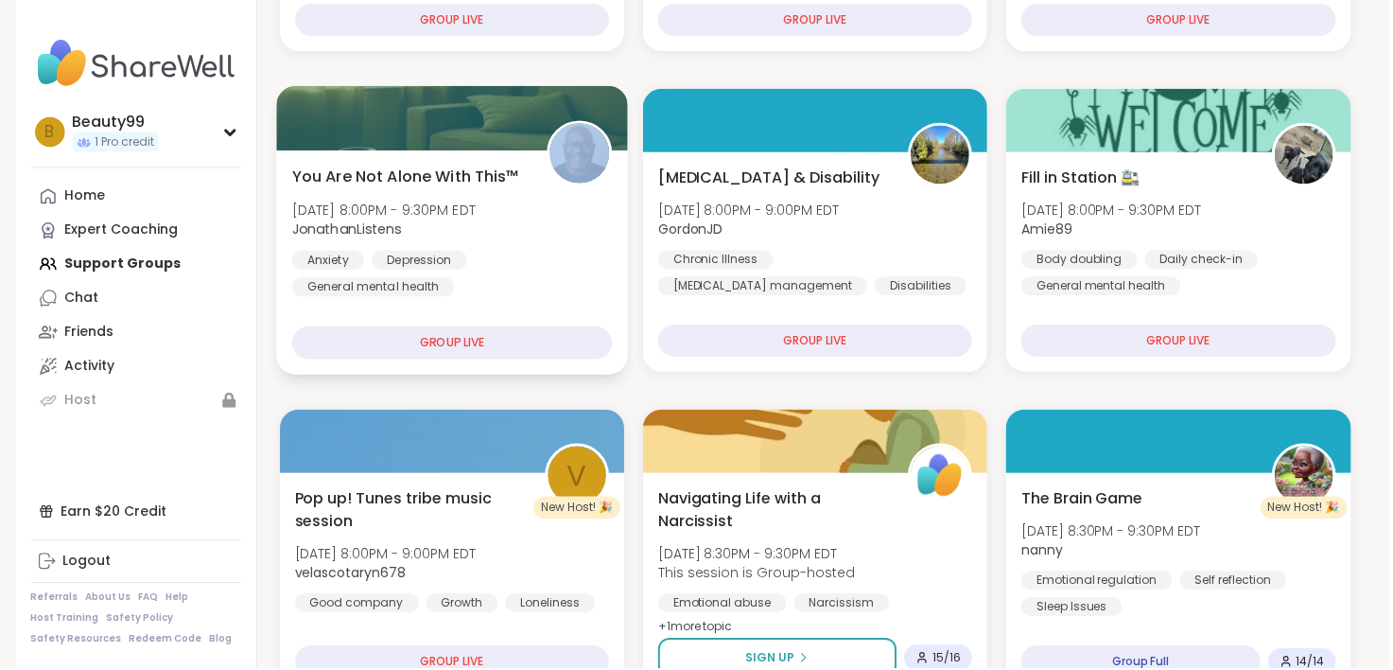
click at [469, 136] on div at bounding box center [453, 118] width 353 height 64
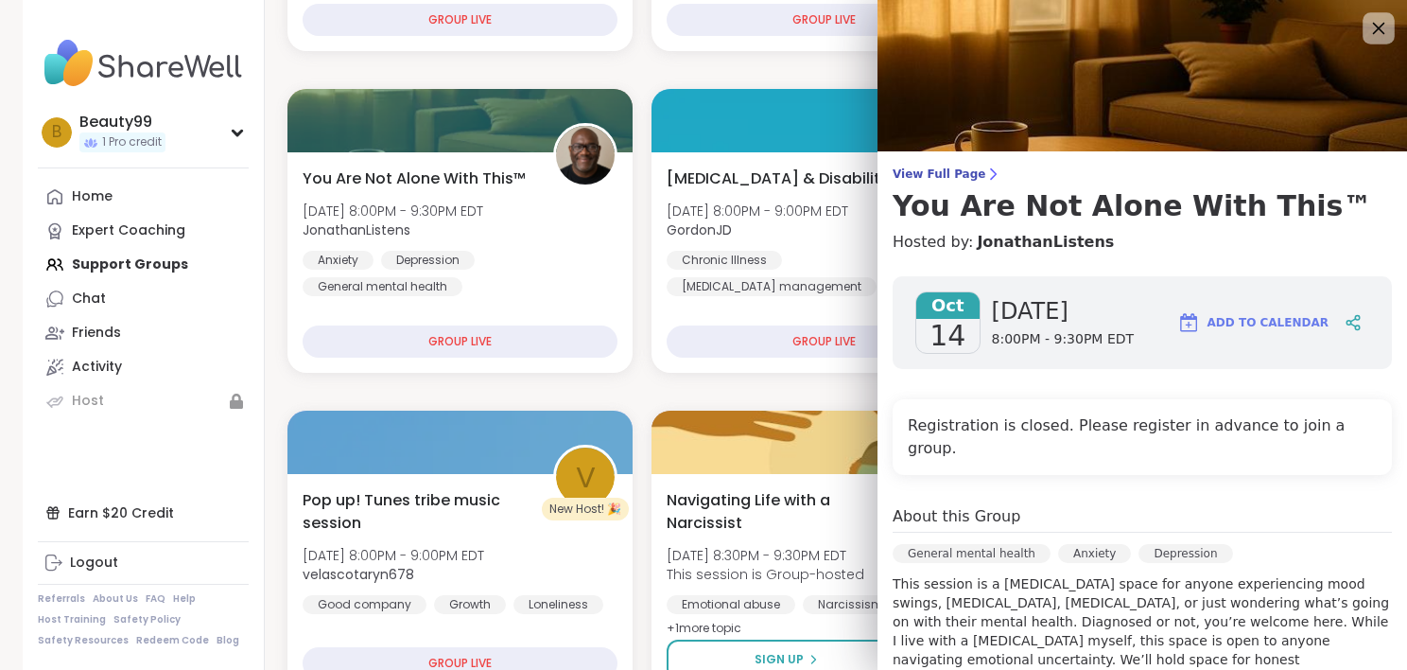
click at [1373, 26] on icon at bounding box center [1379, 29] width 12 height 12
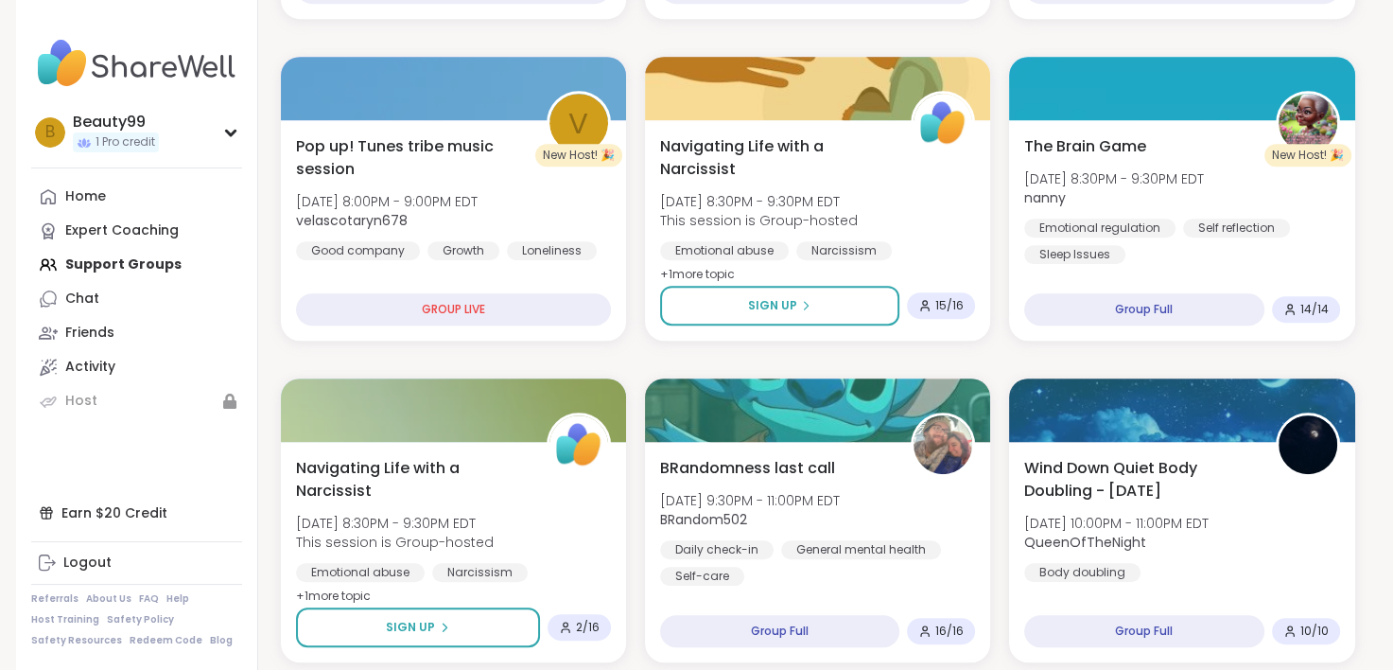
scroll to position [933, 0]
